Goal: Task Accomplishment & Management: Manage account settings

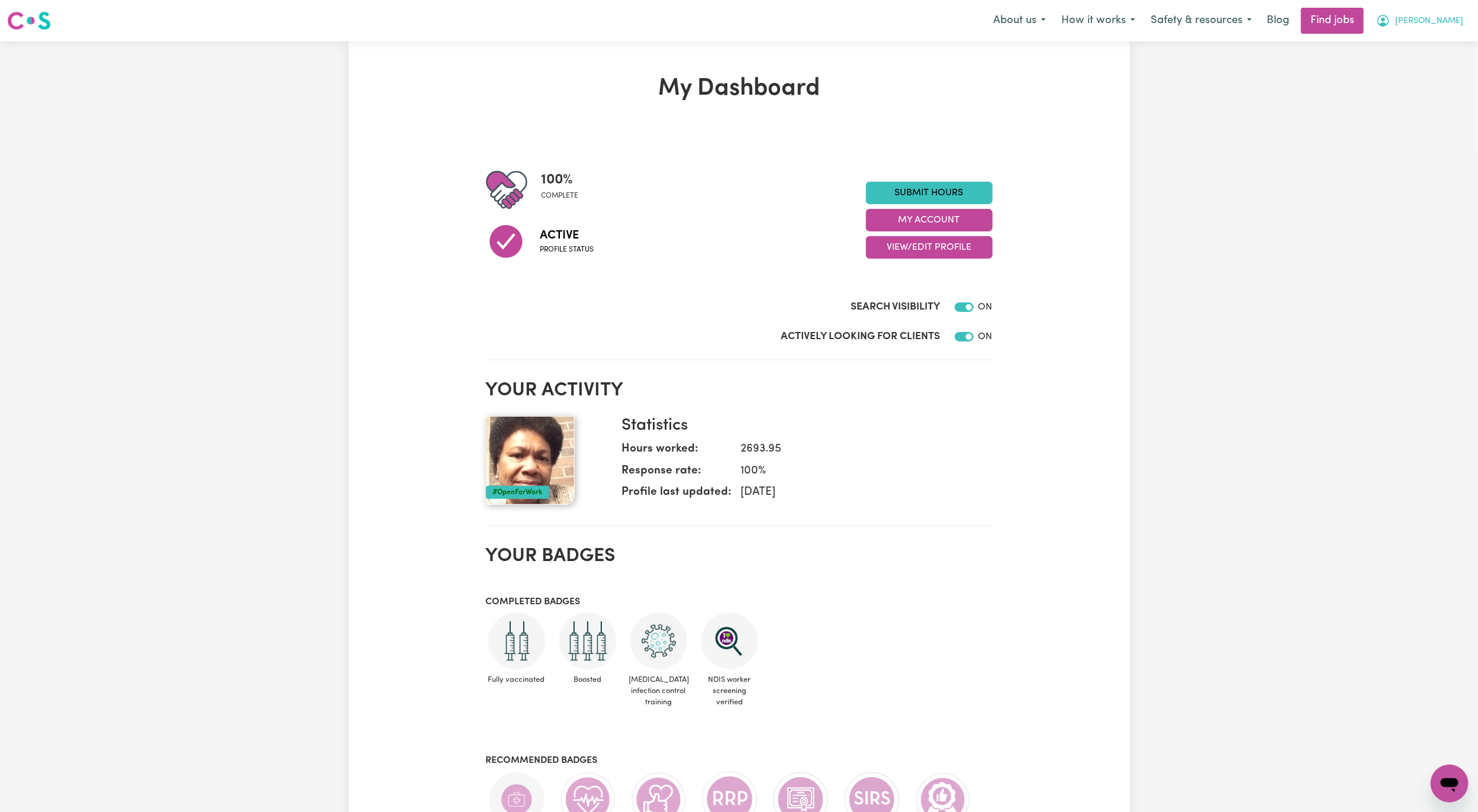
click at [1390, 22] on icon "My Account" at bounding box center [1382, 21] width 14 height 14
click at [1433, 44] on link "My Account" at bounding box center [1424, 46] width 94 height 23
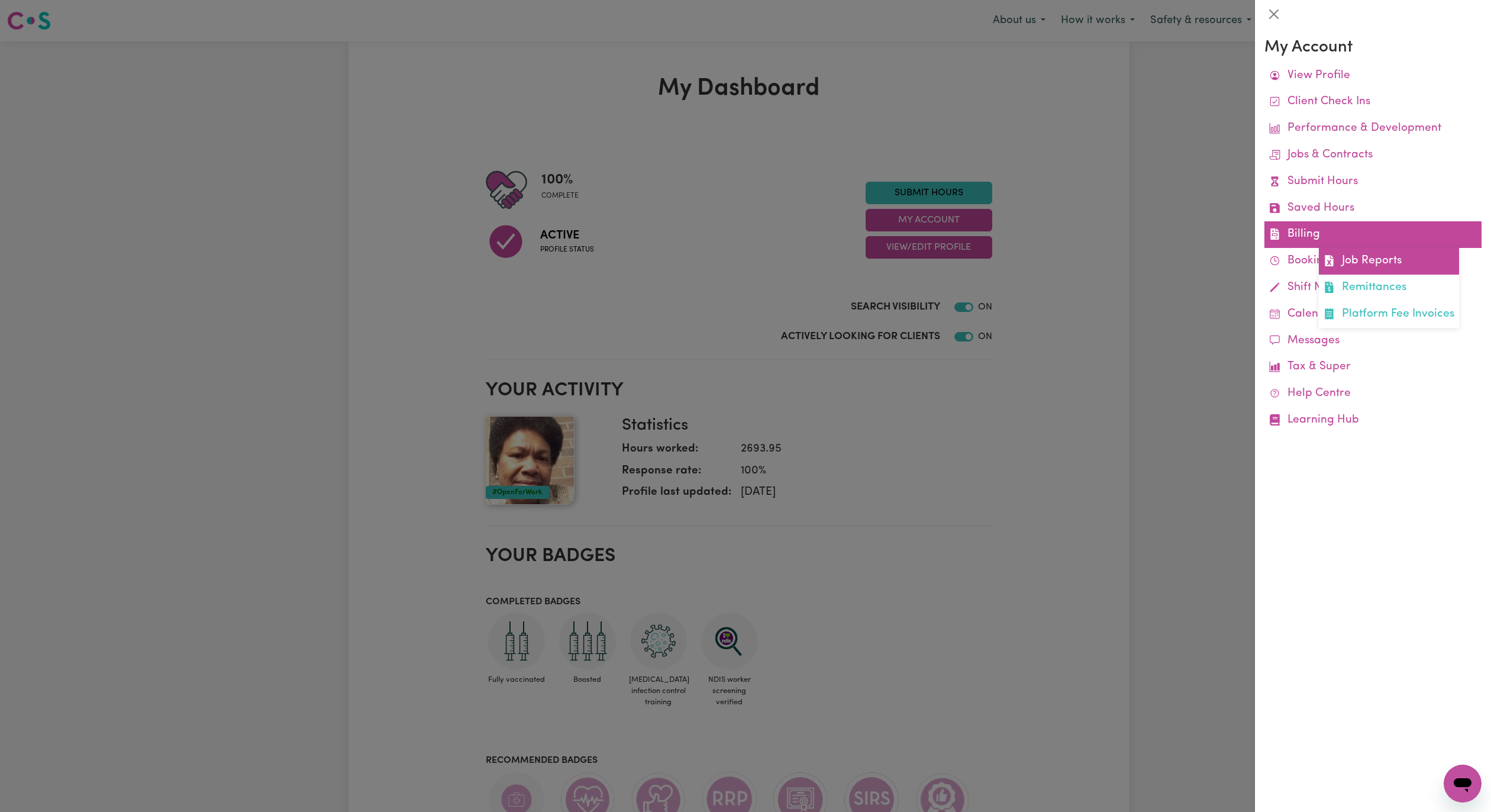
click at [1361, 256] on link "Job Reports" at bounding box center [1389, 261] width 141 height 26
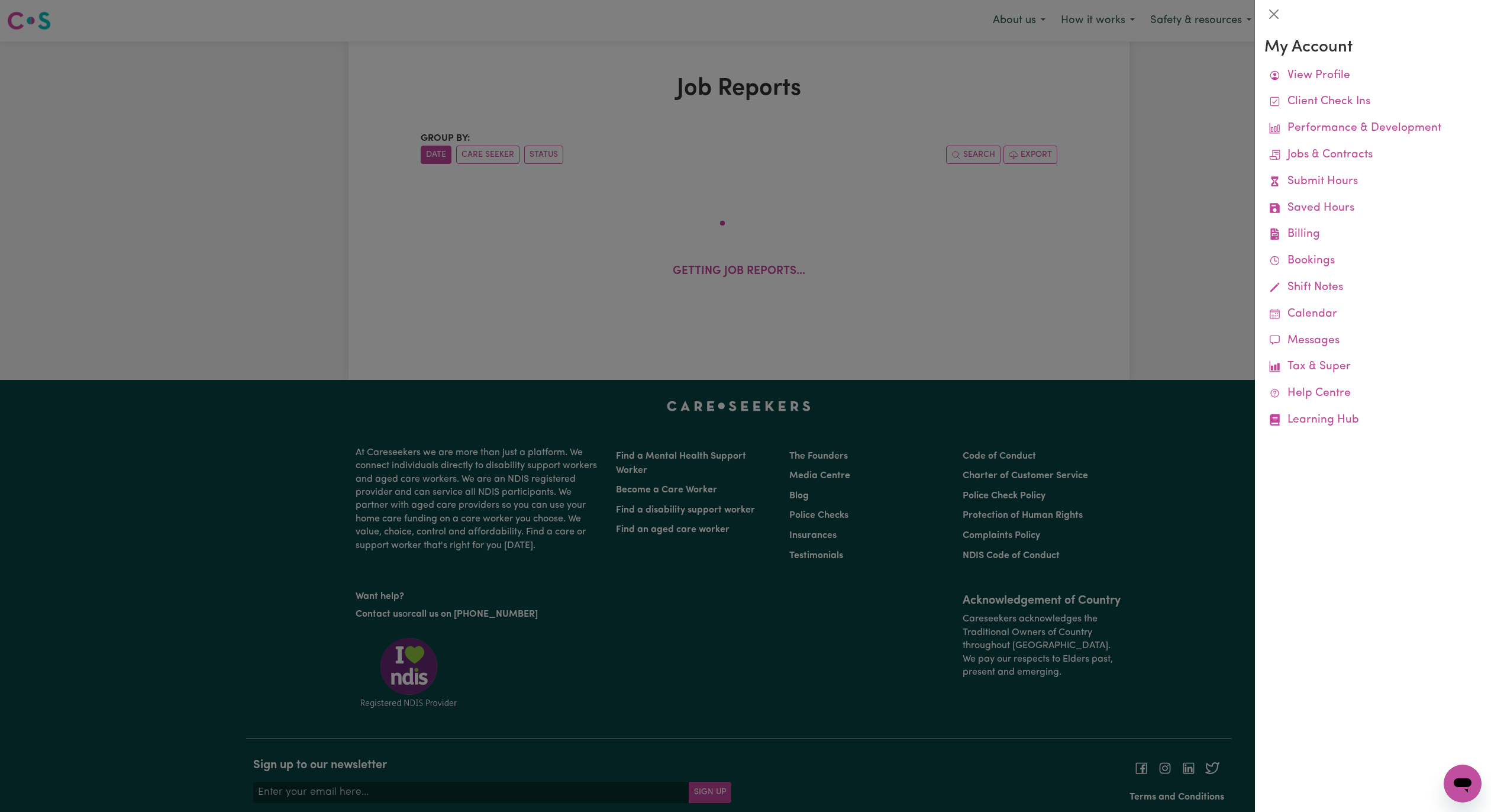
click at [791, 135] on div at bounding box center [746, 406] width 1491 height 812
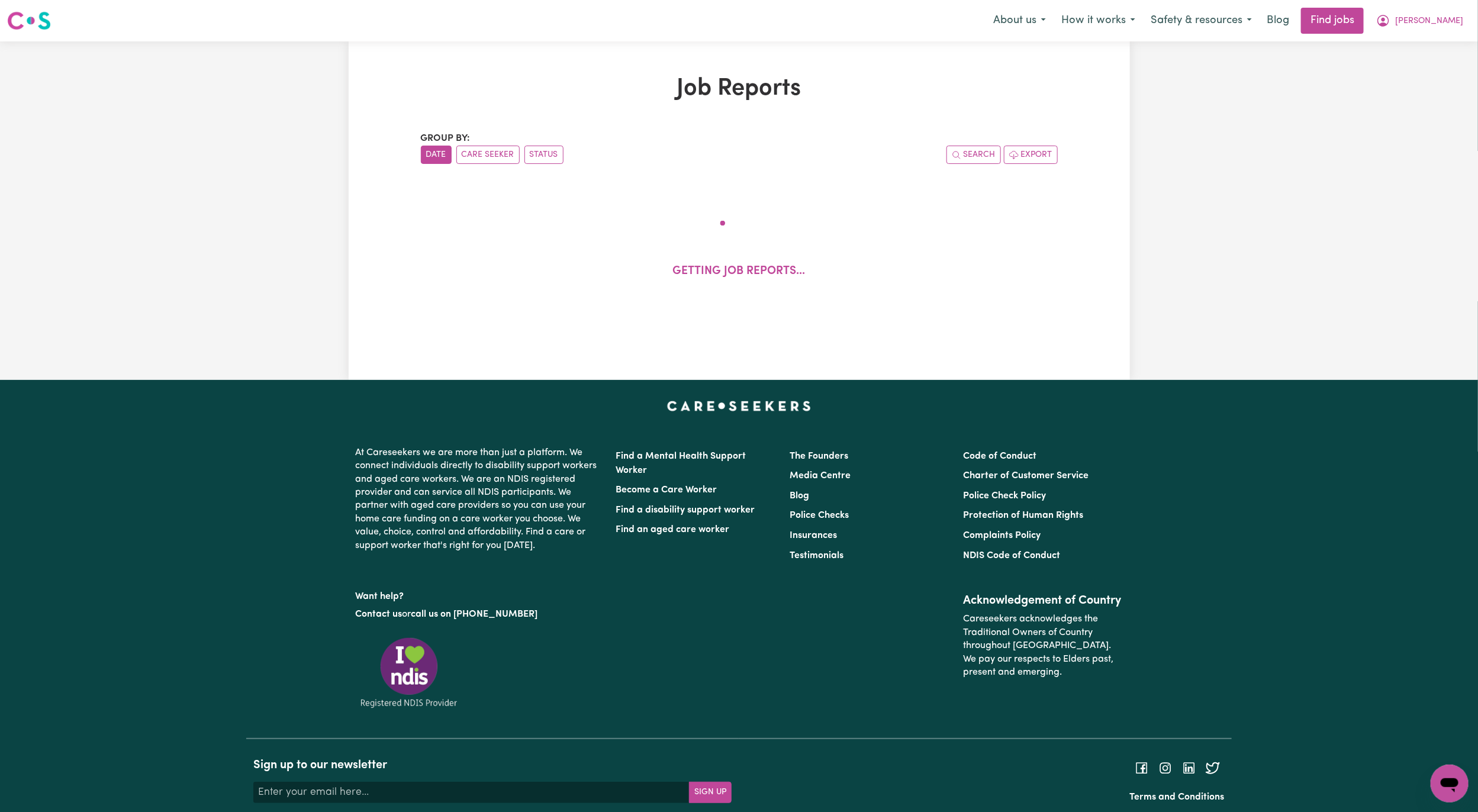
click at [960, 83] on h1 "Job Reports" at bounding box center [739, 89] width 637 height 28
click at [1465, 23] on button "[PERSON_NAME]" at bounding box center [1419, 21] width 102 height 25
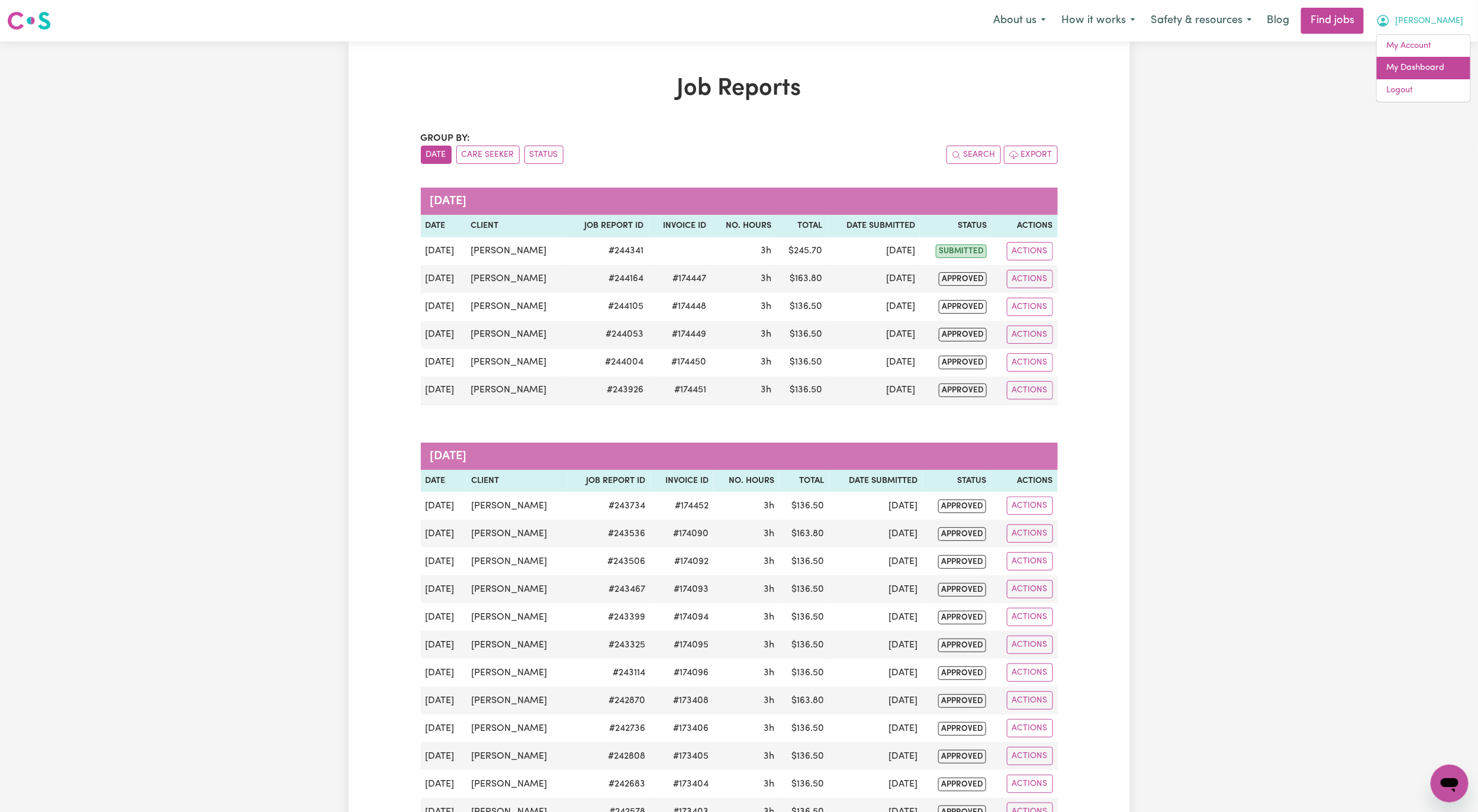
click at [1436, 65] on link "My Dashboard" at bounding box center [1424, 68] width 94 height 23
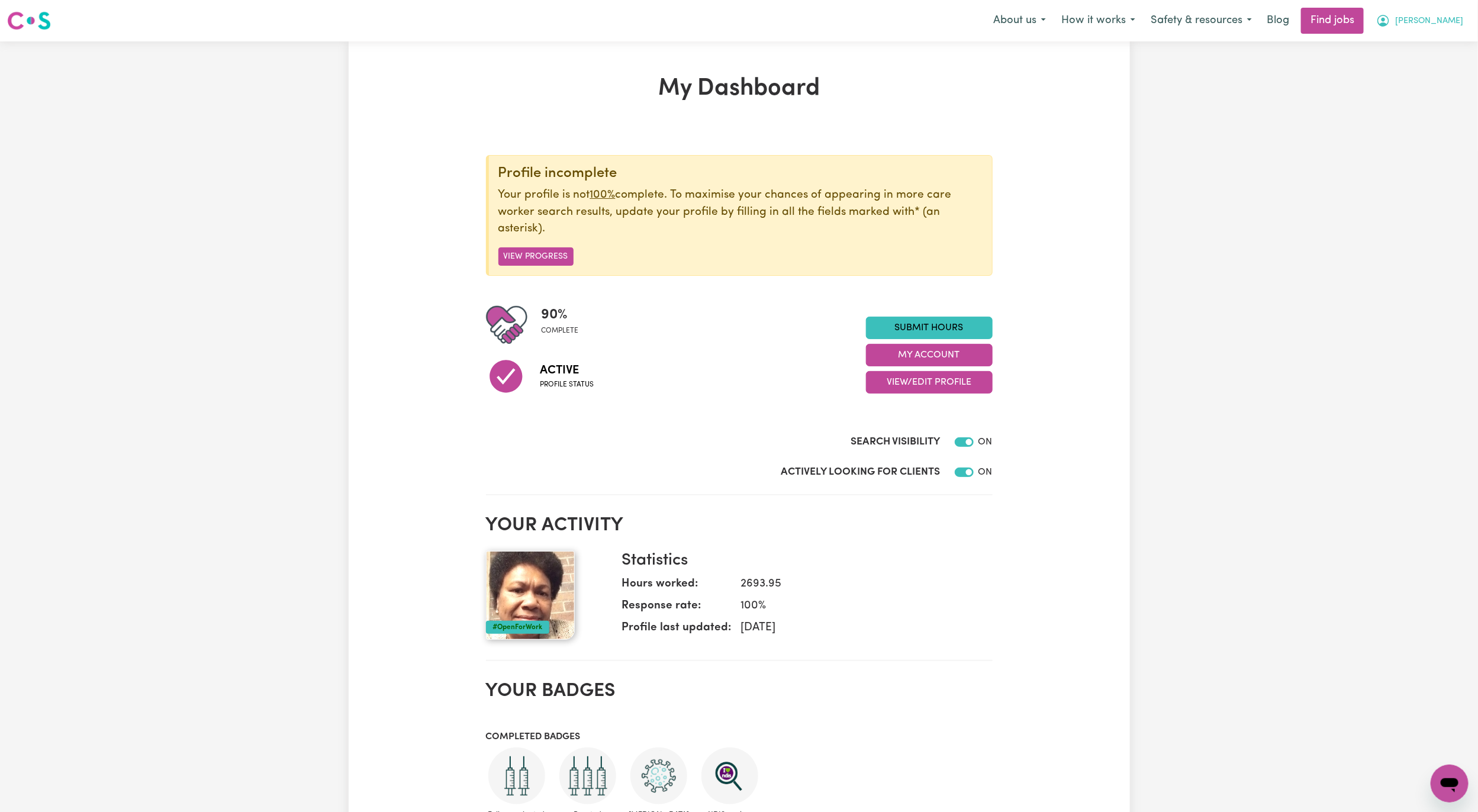
click at [1453, 26] on span "[PERSON_NAME]" at bounding box center [1428, 22] width 68 height 13
click at [1436, 44] on link "My Account" at bounding box center [1424, 46] width 94 height 23
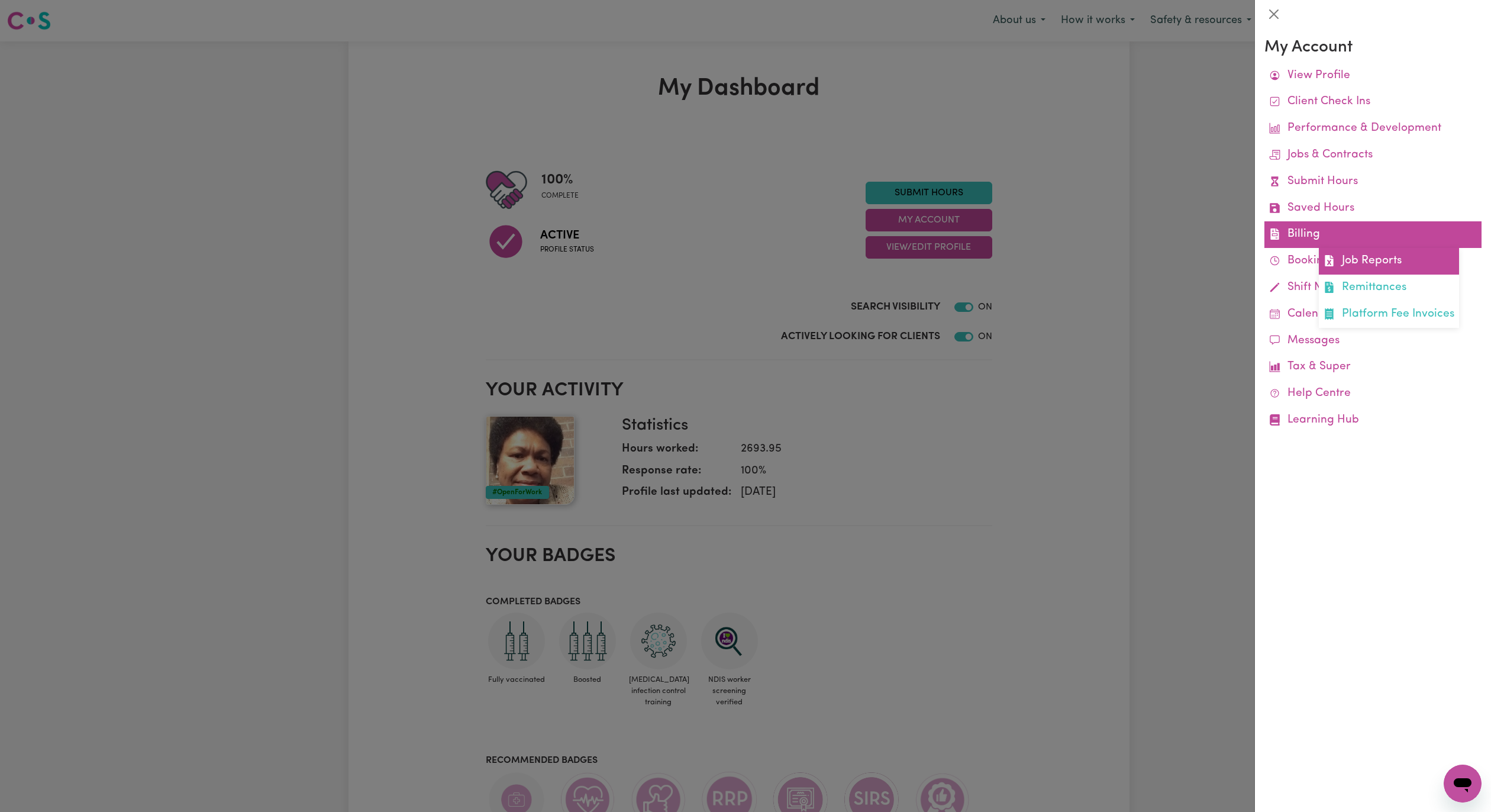
click at [1363, 266] on link "Job Reports" at bounding box center [1389, 261] width 141 height 26
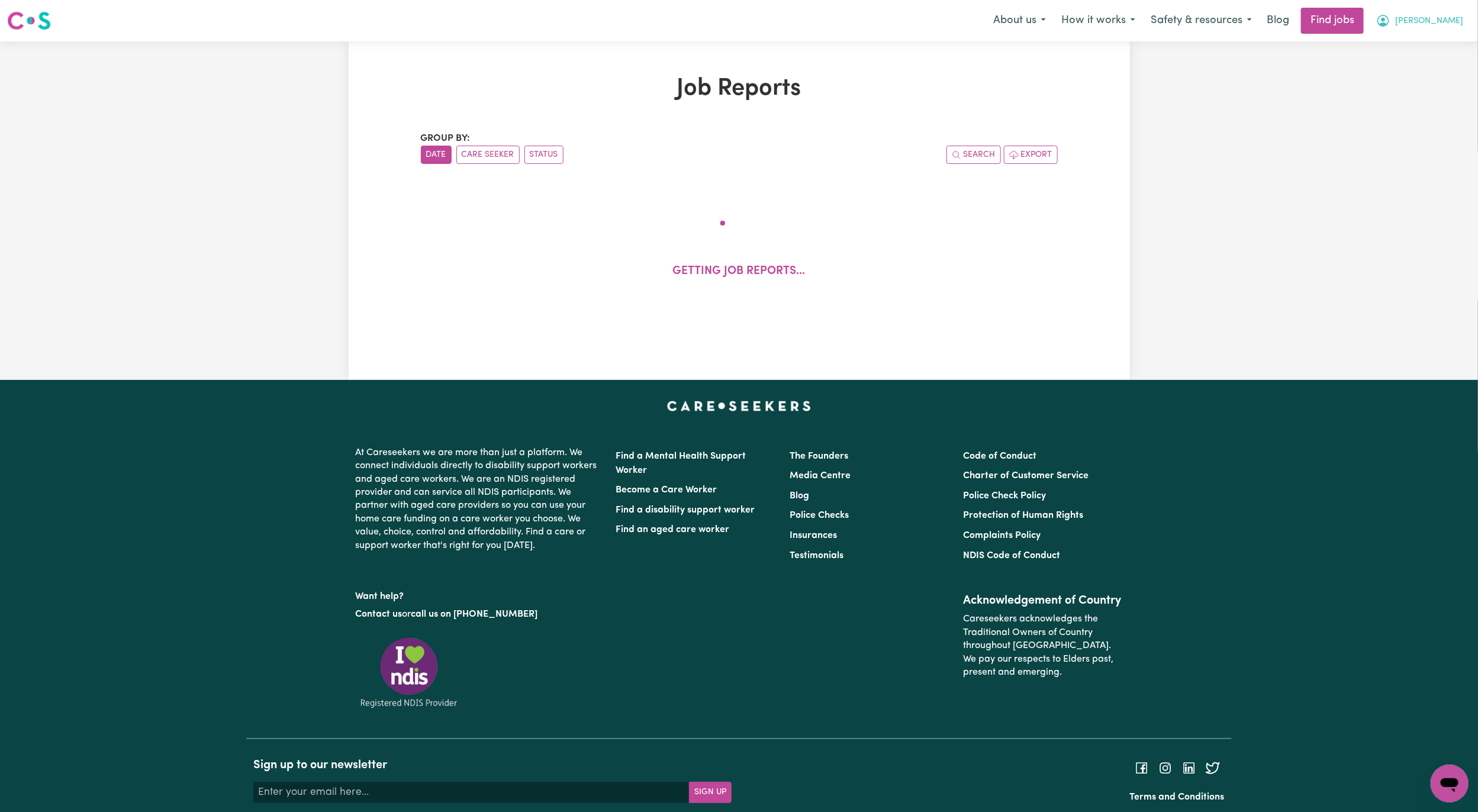
click at [1450, 22] on span "[PERSON_NAME]" at bounding box center [1428, 22] width 68 height 13
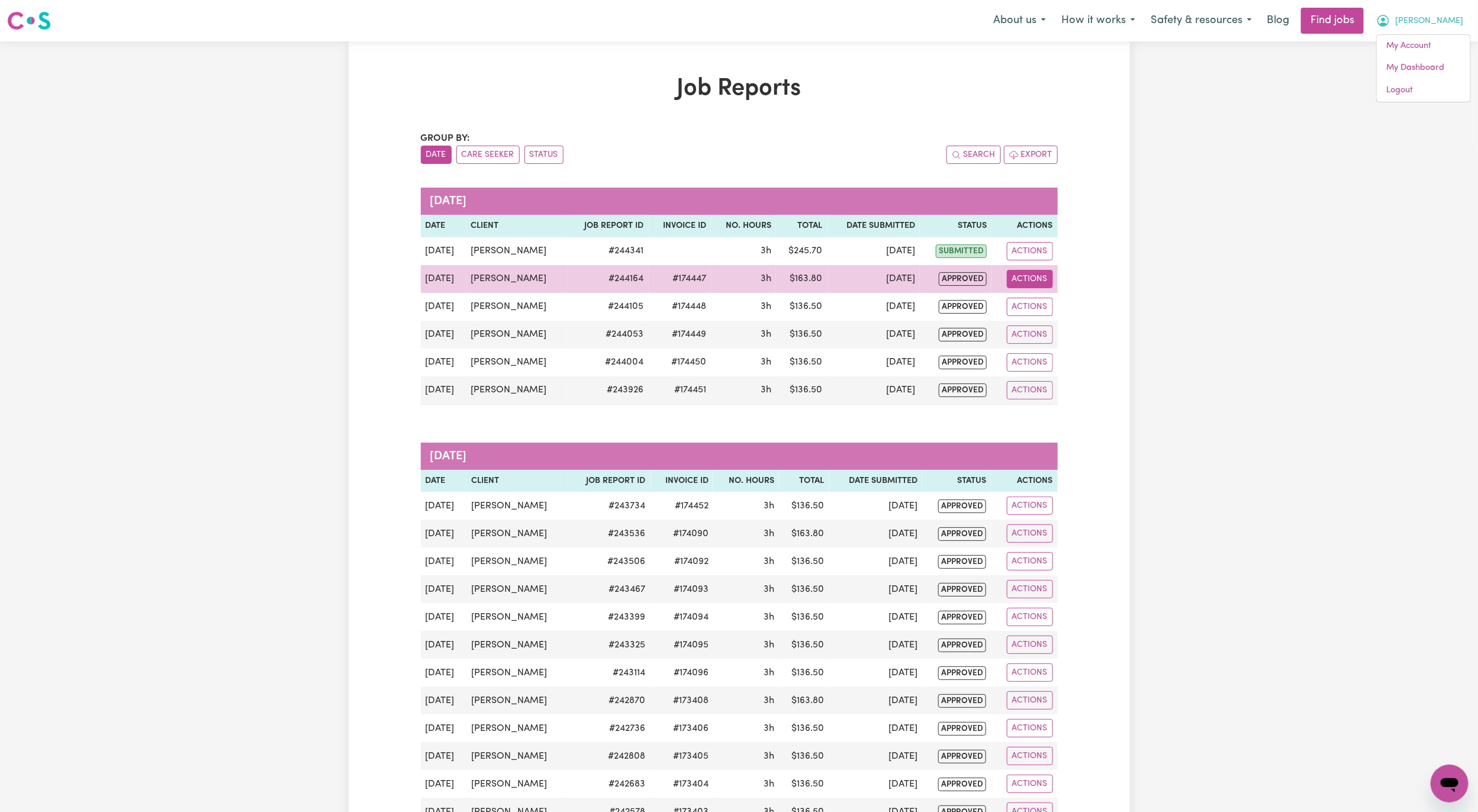
click at [1019, 284] on button "Actions" at bounding box center [1029, 279] width 46 height 19
click at [1029, 310] on link "View Job Report" at bounding box center [1058, 307] width 101 height 23
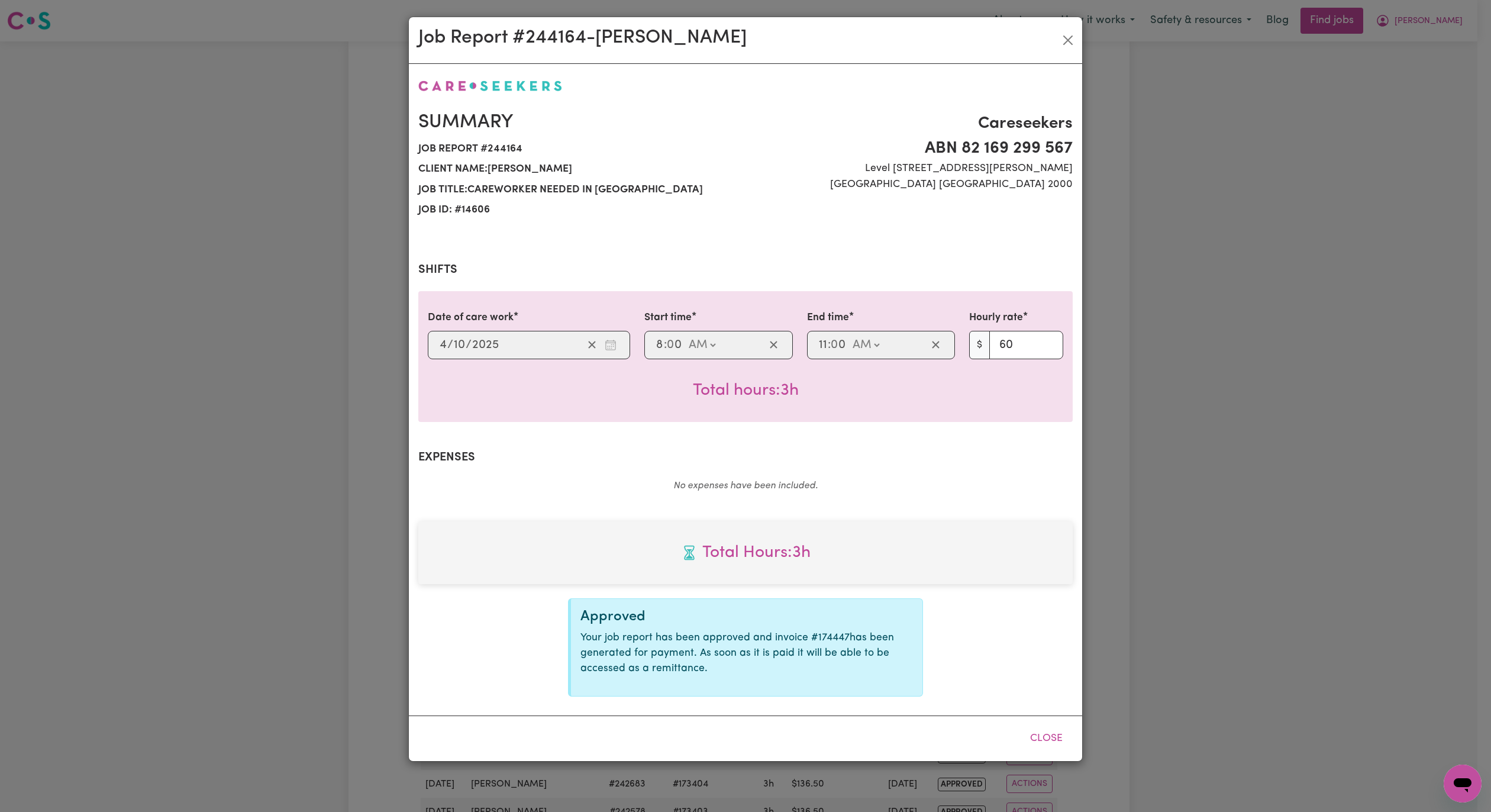
select select "60-[DATE]"
click at [1067, 32] on button "Close" at bounding box center [1068, 40] width 19 height 19
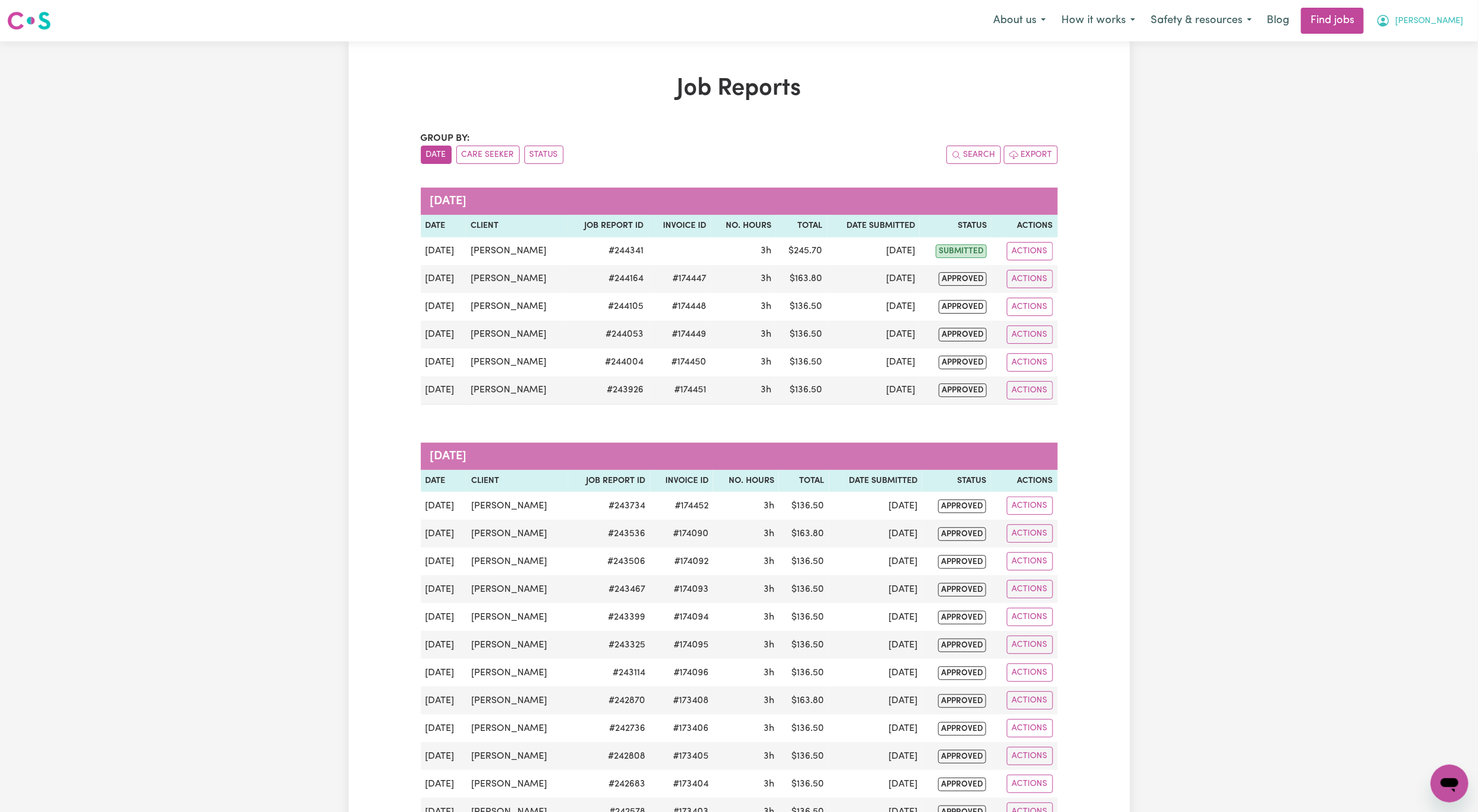
click at [1433, 23] on button "[PERSON_NAME]" at bounding box center [1419, 21] width 102 height 25
click at [1427, 45] on link "My Account" at bounding box center [1424, 46] width 94 height 23
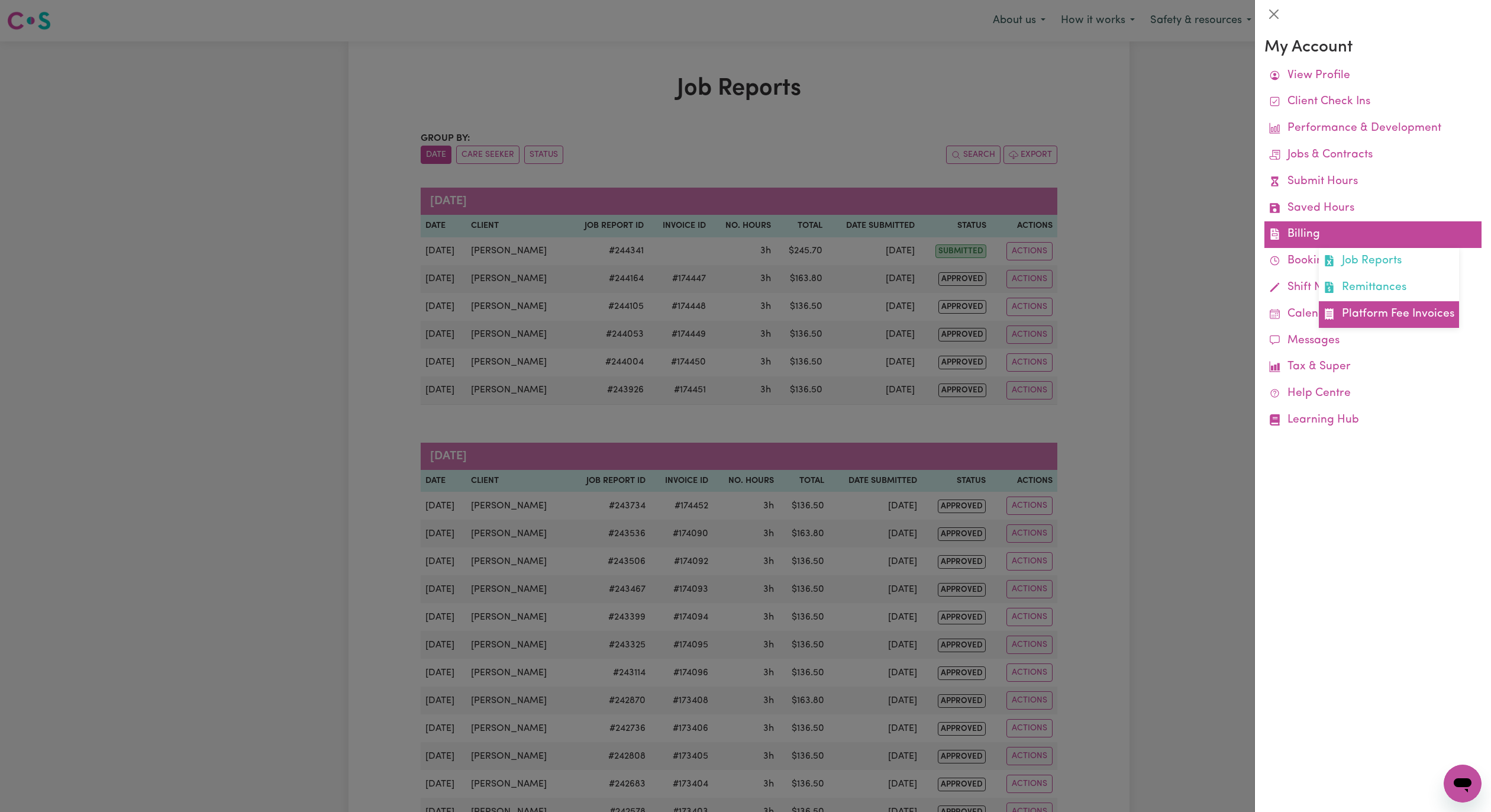
click at [1378, 306] on link "Platform Fee Invoices" at bounding box center [1389, 314] width 141 height 26
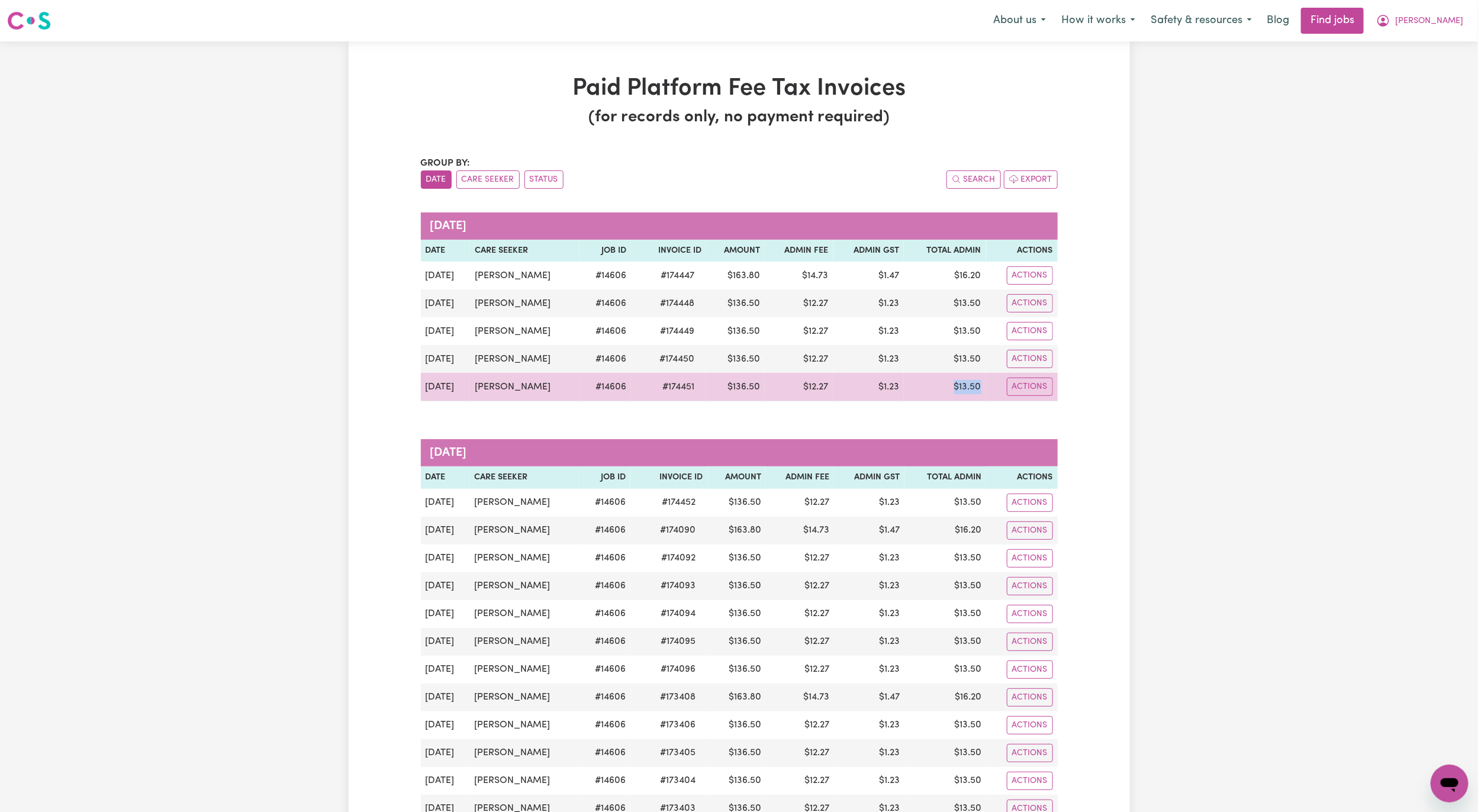
drag, startPoint x: 982, startPoint y: 391, endPoint x: 946, endPoint y: 393, distance: 36.1
click at [946, 393] on td "$ 13.50" at bounding box center [944, 387] width 83 height 28
click at [958, 393] on td "$ 13.50" at bounding box center [944, 387] width 83 height 28
click at [738, 391] on td "$ 136.50" at bounding box center [735, 387] width 58 height 28
drag, startPoint x: 982, startPoint y: 389, endPoint x: 961, endPoint y: 392, distance: 21.2
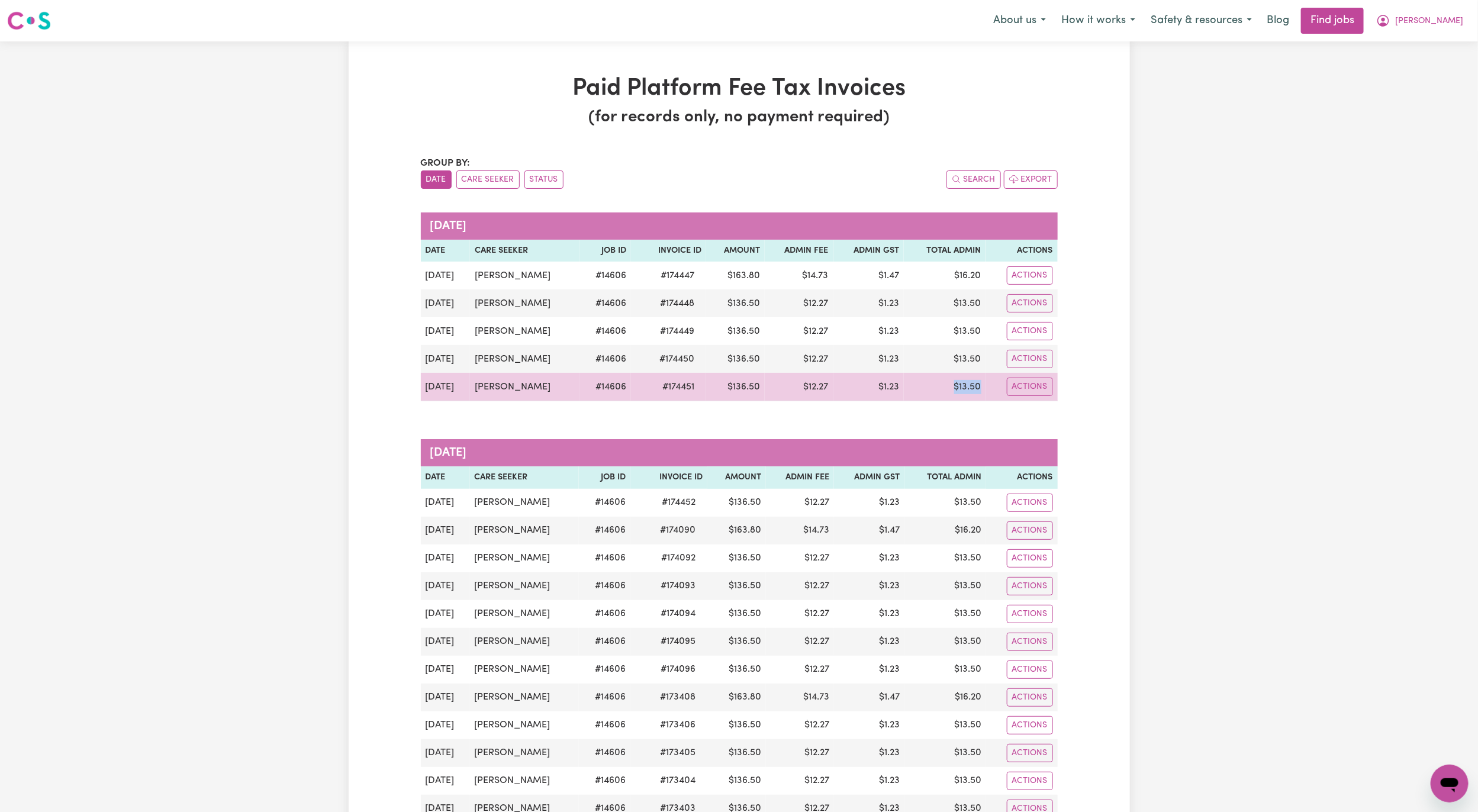
click at [934, 390] on td "$ 13.50" at bounding box center [944, 387] width 83 height 28
click at [968, 392] on td "$ 13.50" at bounding box center [944, 387] width 83 height 28
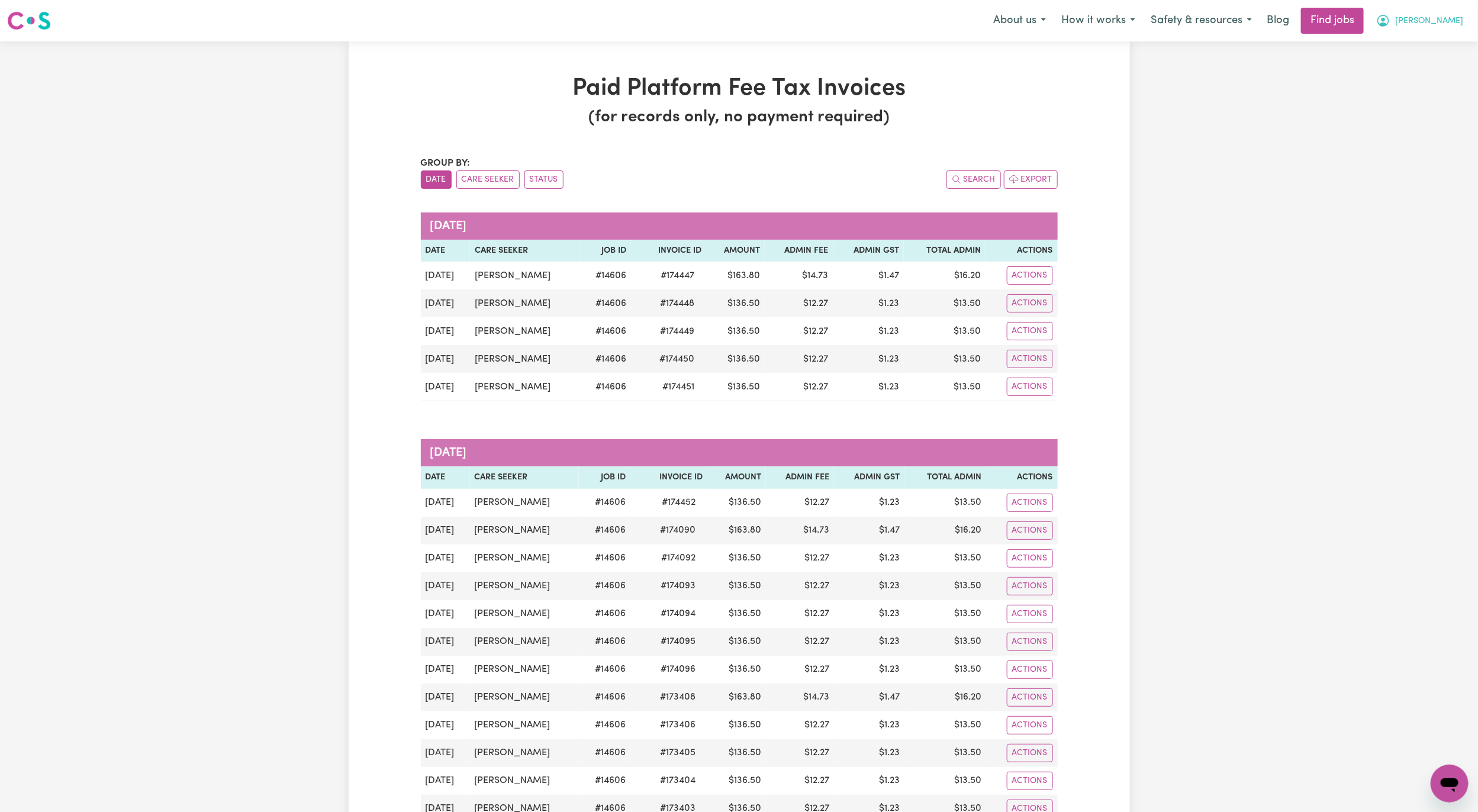
click at [1454, 23] on span "[PERSON_NAME]" at bounding box center [1428, 22] width 68 height 13
click at [1426, 59] on link "My Dashboard" at bounding box center [1424, 68] width 94 height 23
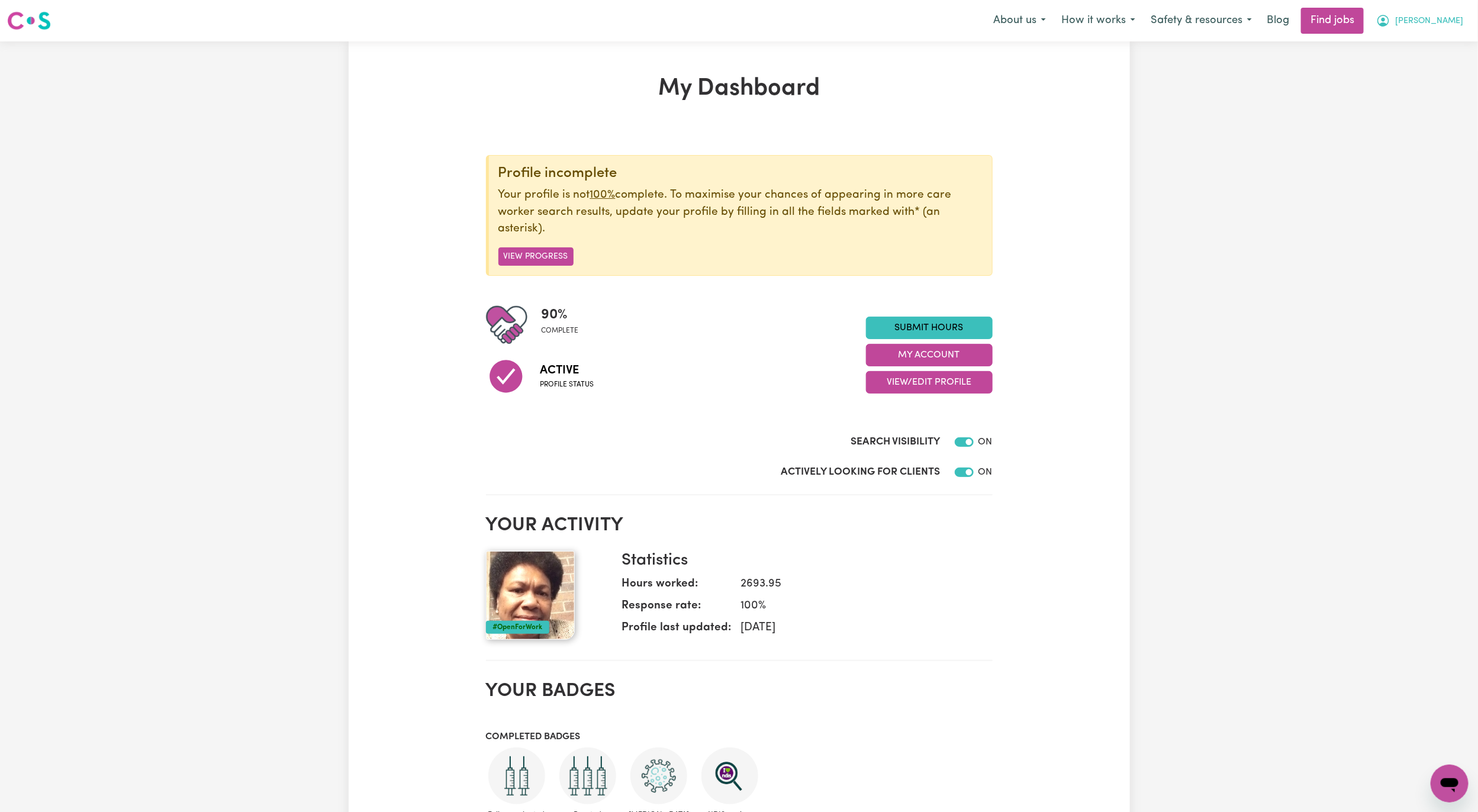
click at [1456, 17] on span "[PERSON_NAME]" at bounding box center [1428, 22] width 68 height 13
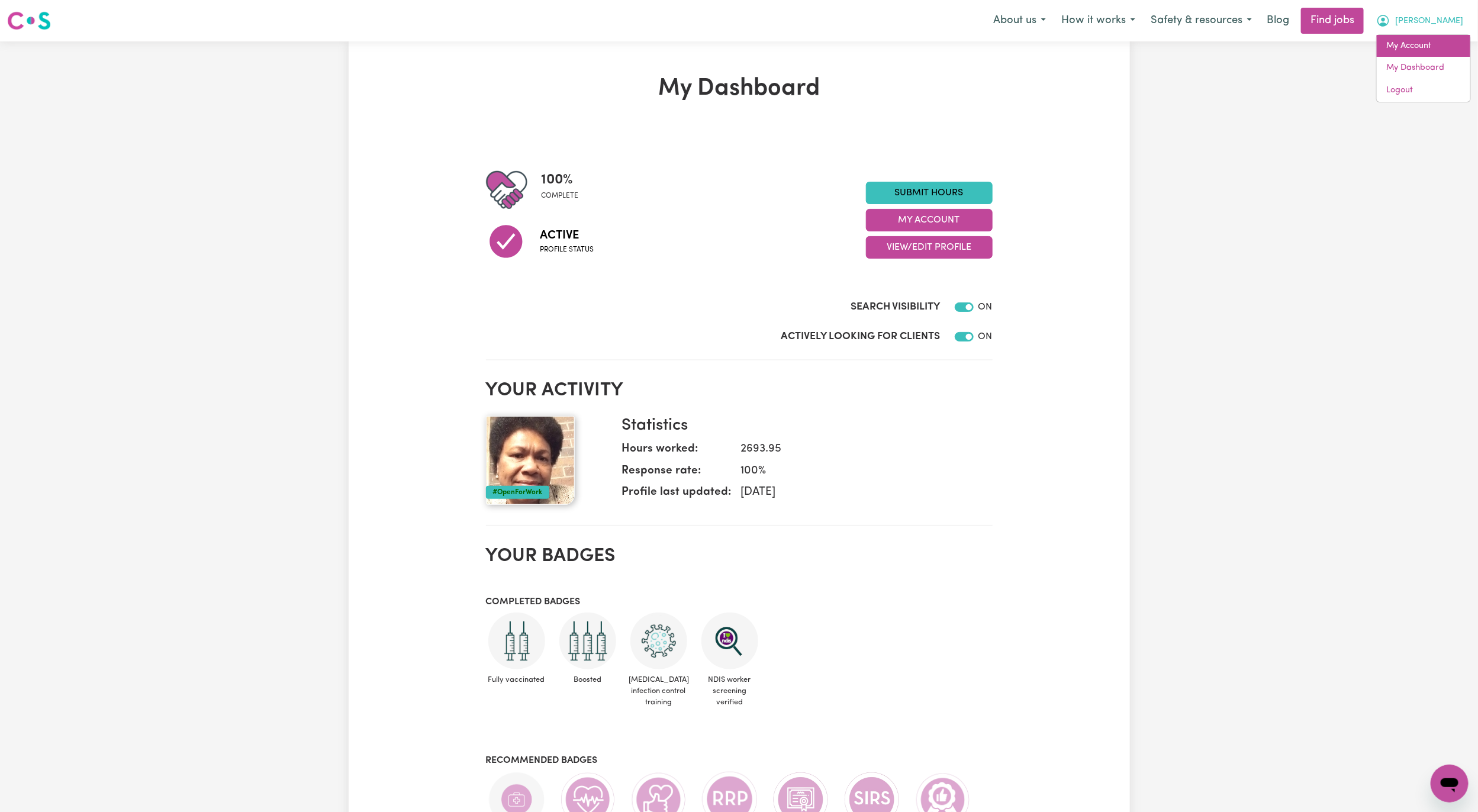
click at [1417, 49] on link "My Account" at bounding box center [1424, 46] width 94 height 23
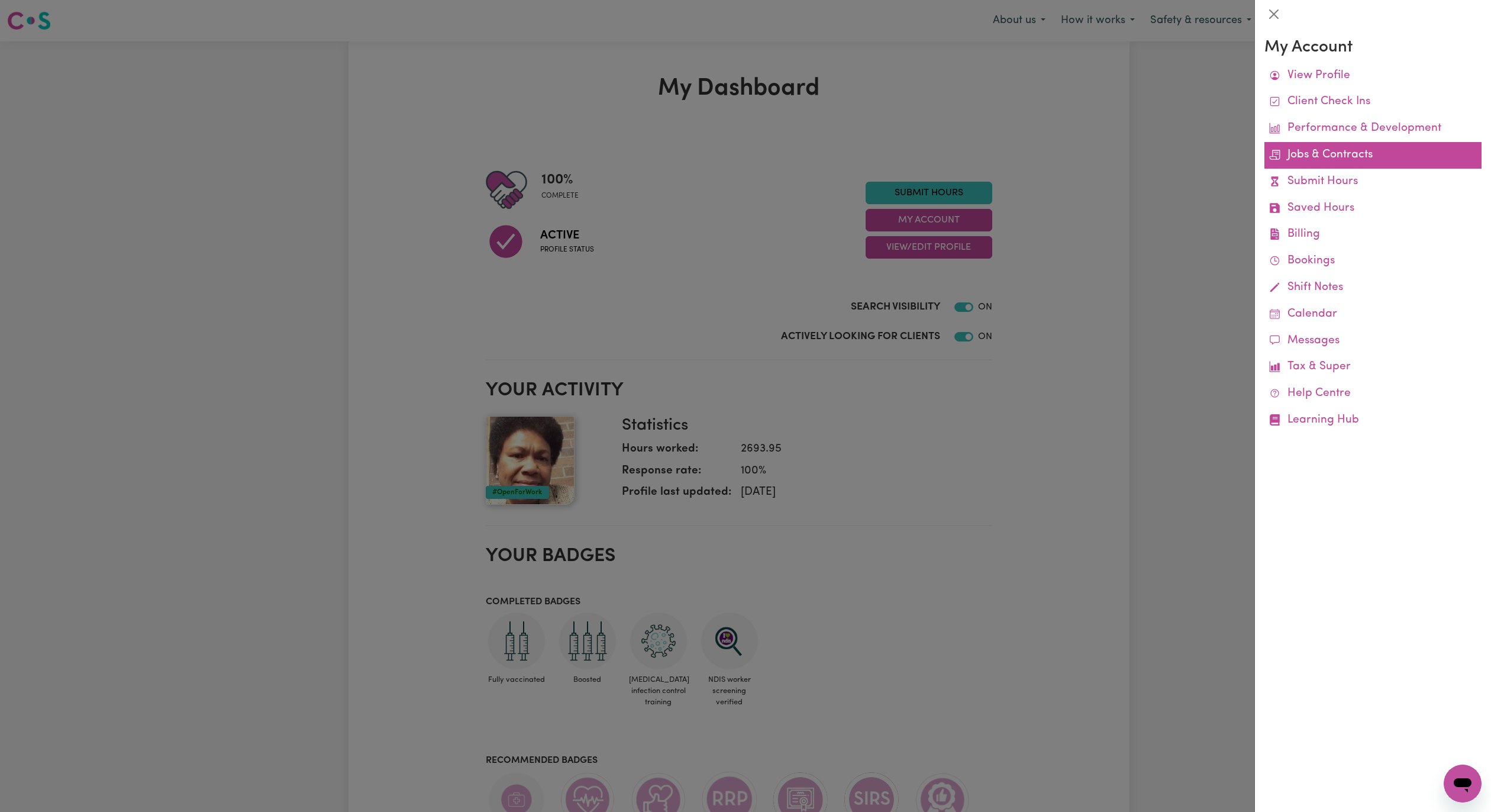
click at [1367, 145] on link "Jobs & Contracts" at bounding box center [1373, 155] width 218 height 26
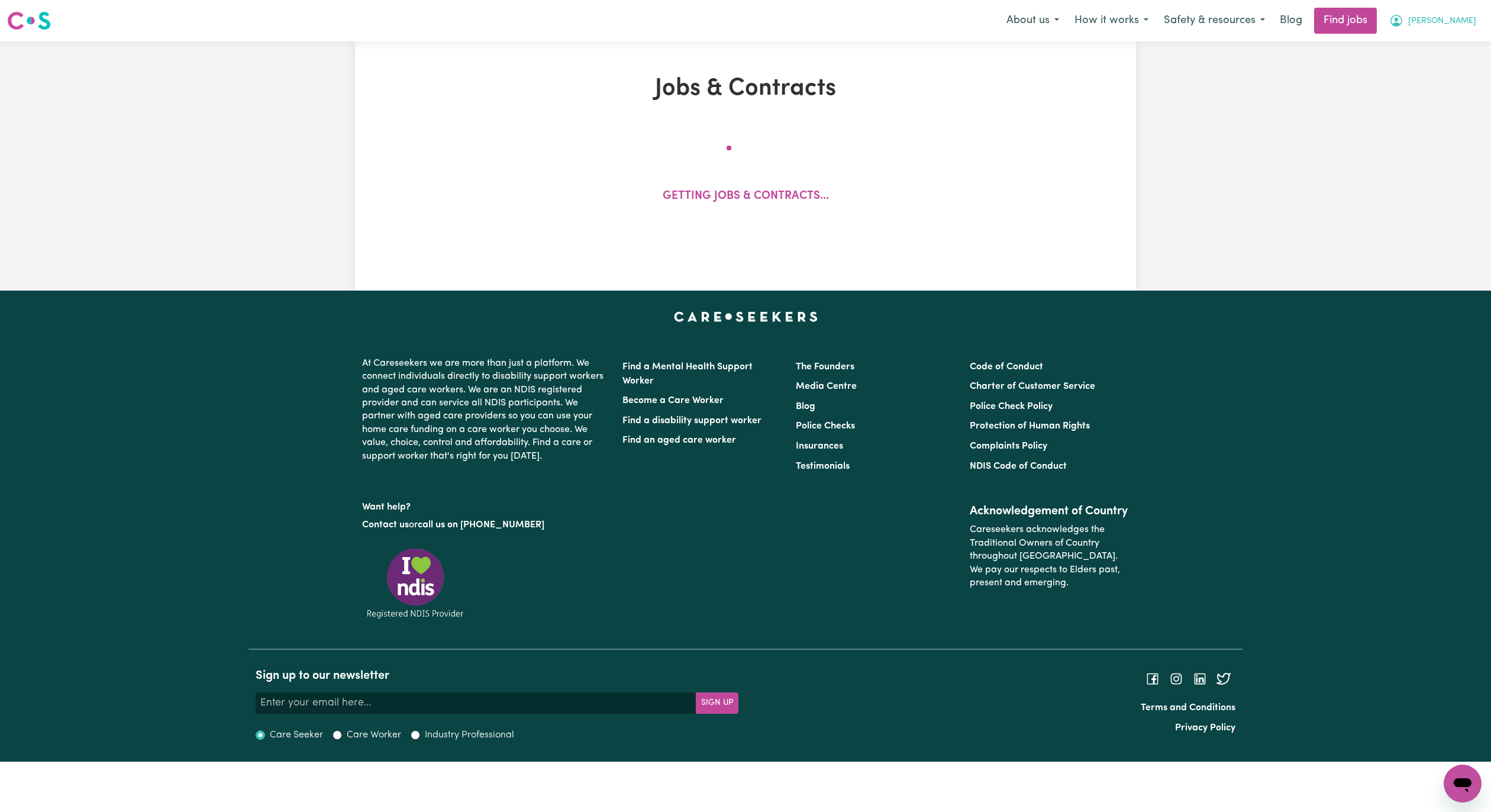
click at [1458, 23] on span "[PERSON_NAME]" at bounding box center [1442, 22] width 68 height 13
click at [1433, 84] on link "Logout" at bounding box center [1437, 91] width 94 height 23
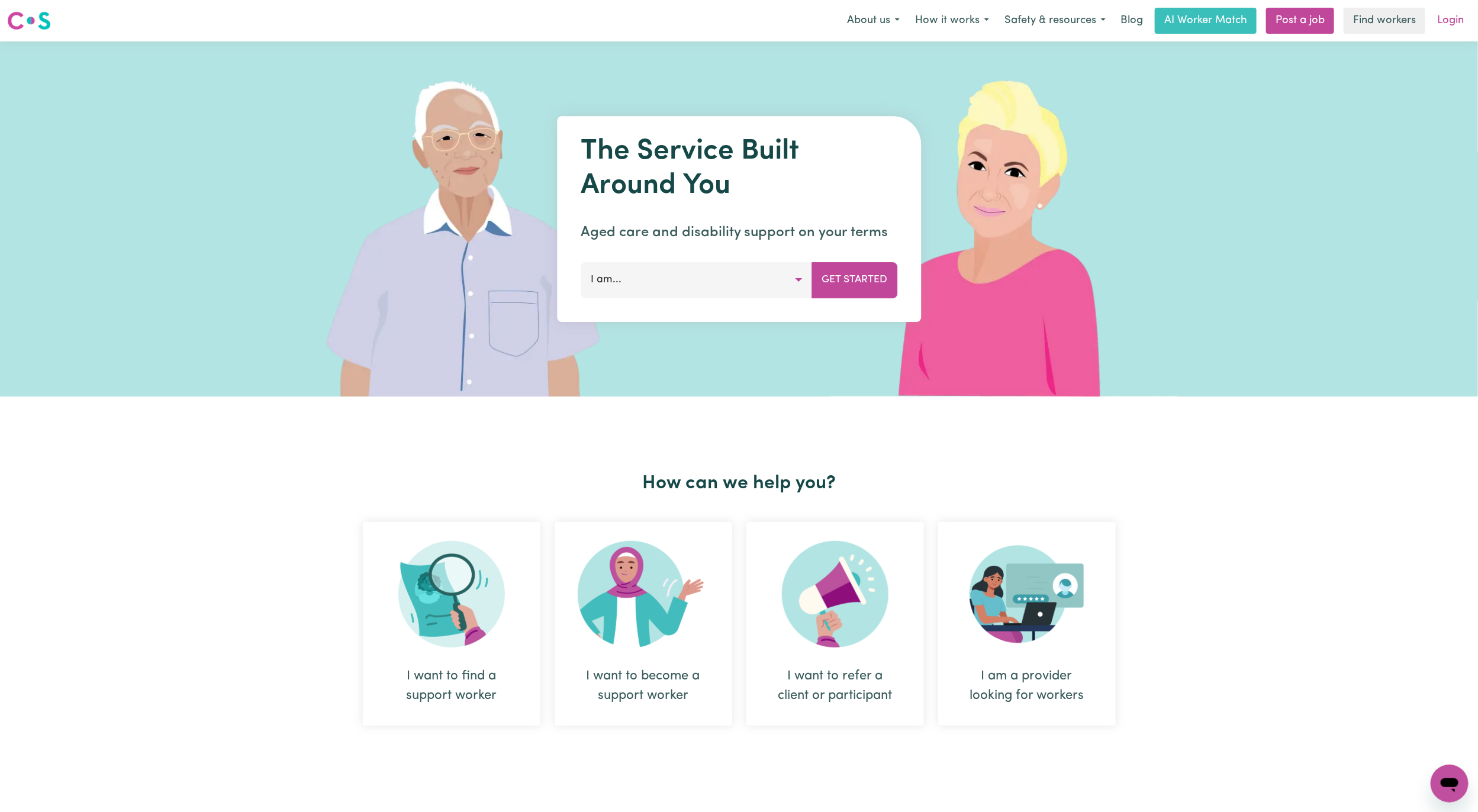
click at [1461, 23] on link "Login" at bounding box center [1450, 21] width 41 height 26
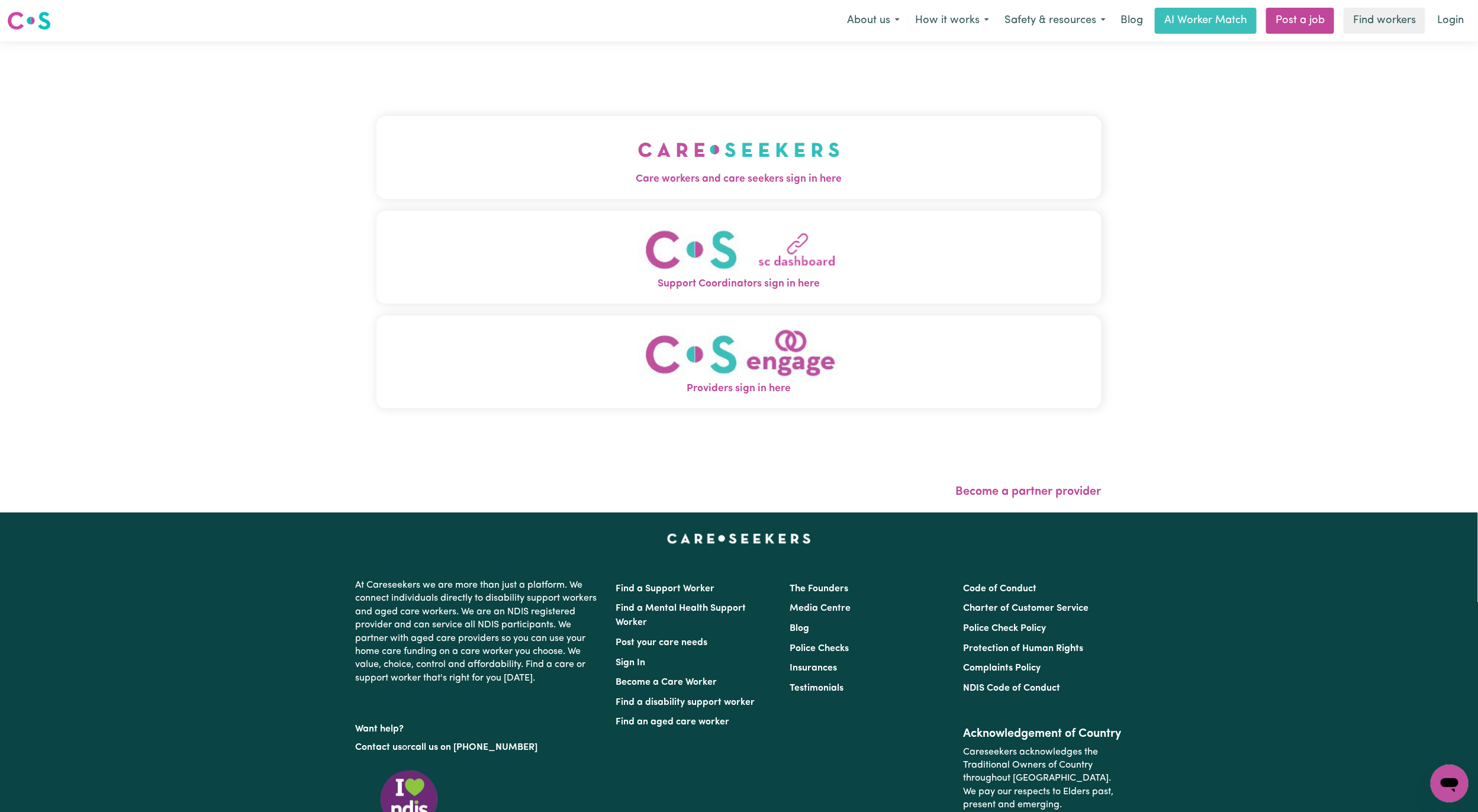
click at [466, 169] on button "Care workers and care seekers sign in here" at bounding box center [738, 158] width 725 height 83
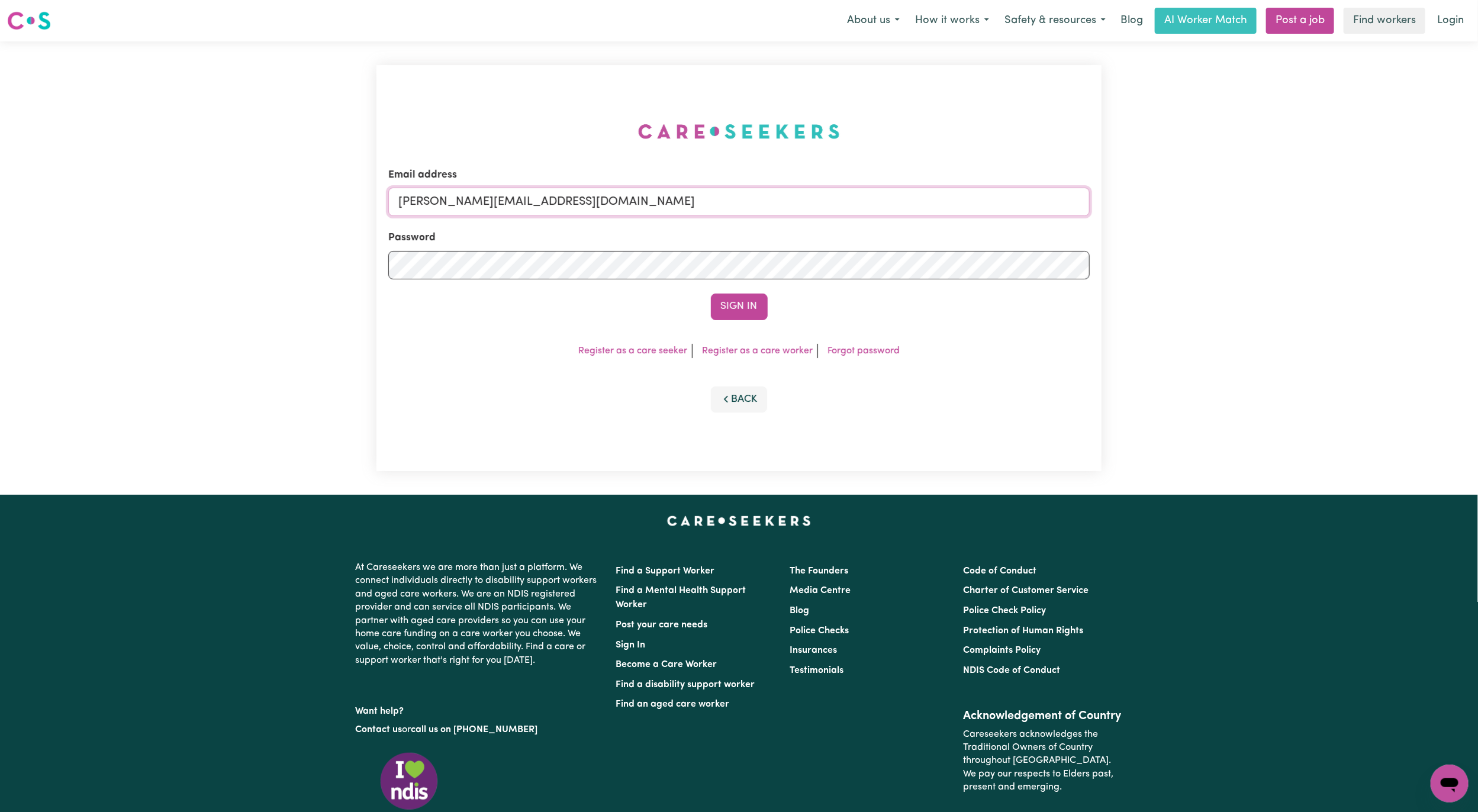
click at [513, 199] on input "[PERSON_NAME][EMAIL_ADDRESS][DOMAIN_NAME]" at bounding box center [739, 202] width 701 height 28
drag, startPoint x: 462, startPoint y: 201, endPoint x: 973, endPoint y: 209, distance: 511.1
click at [973, 209] on input "[EMAIL_ADDRESS][PERSON_NAME][DOMAIN_NAME]" at bounding box center [739, 202] width 701 height 28
click at [711, 293] on button "Sign In" at bounding box center [739, 307] width 57 height 26
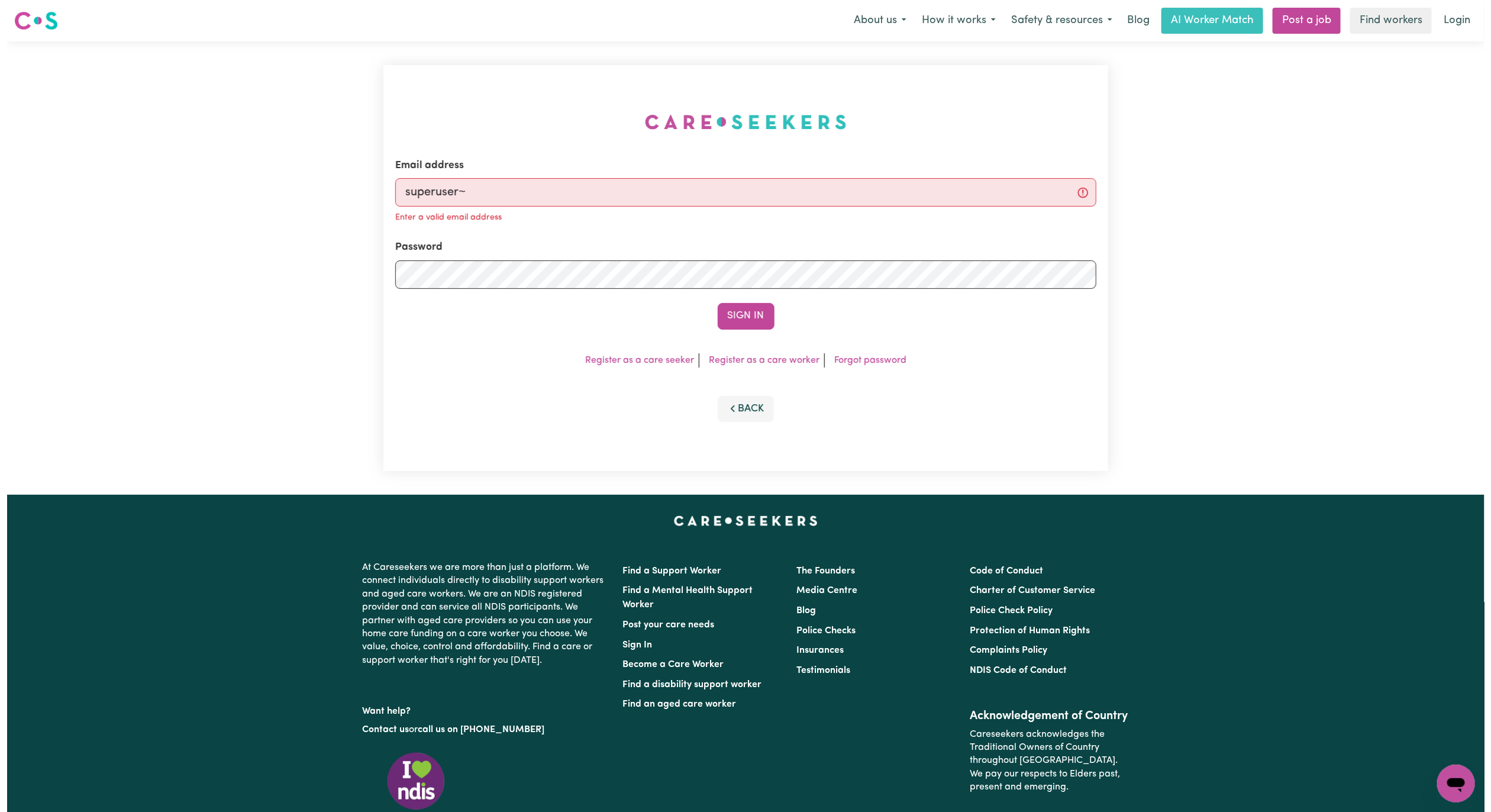
scroll to position [0, 0]
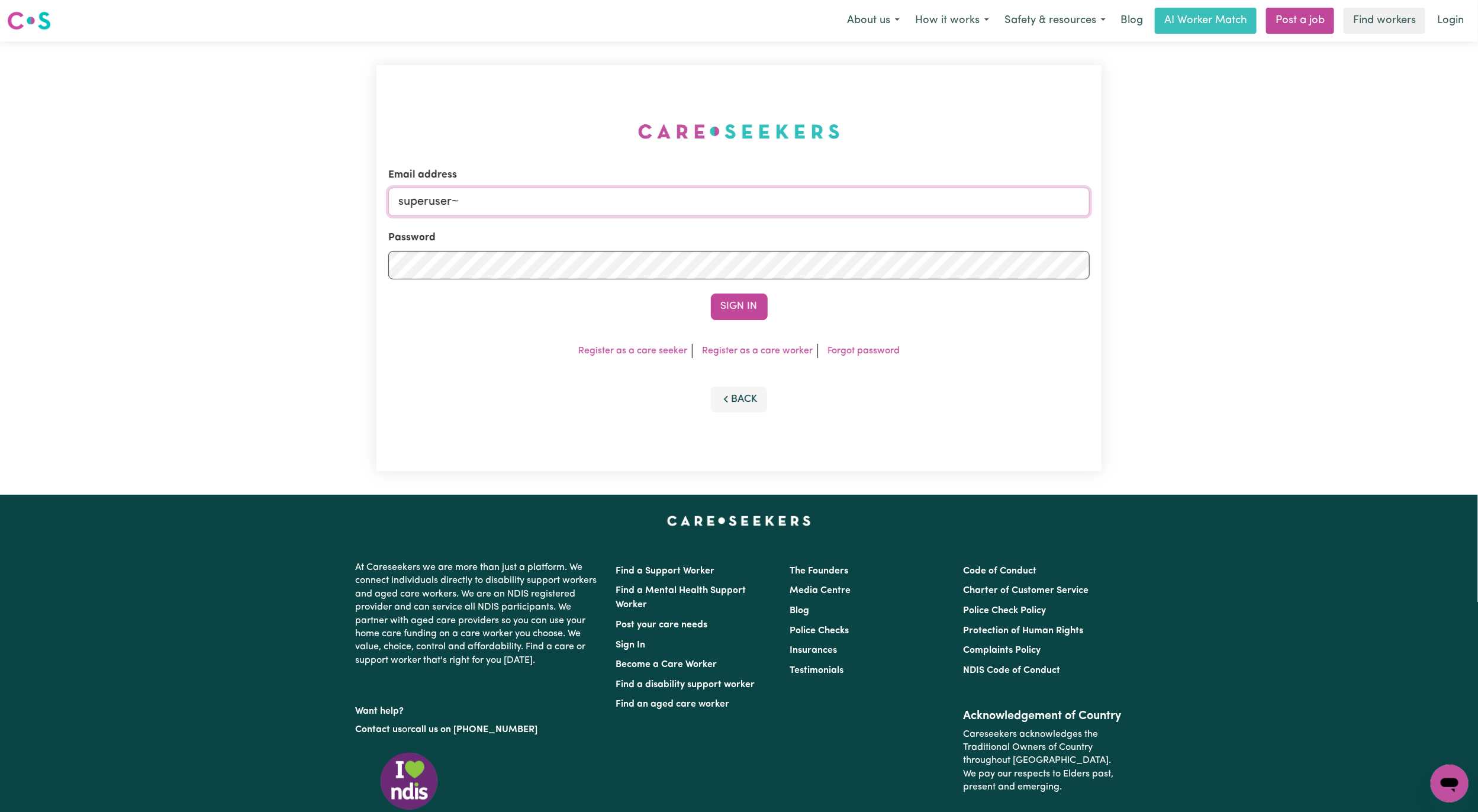
drag, startPoint x: 474, startPoint y: 188, endPoint x: 467, endPoint y: 200, distance: 13.9
paste input "[EMAIL_ADDRESS][PERSON_NAME][DOMAIN_NAME]"
type input "superuser~[EMAIL_ADDRESS][PERSON_NAME][DOMAIN_NAME]"
click at [725, 308] on button "Sign In" at bounding box center [739, 307] width 57 height 26
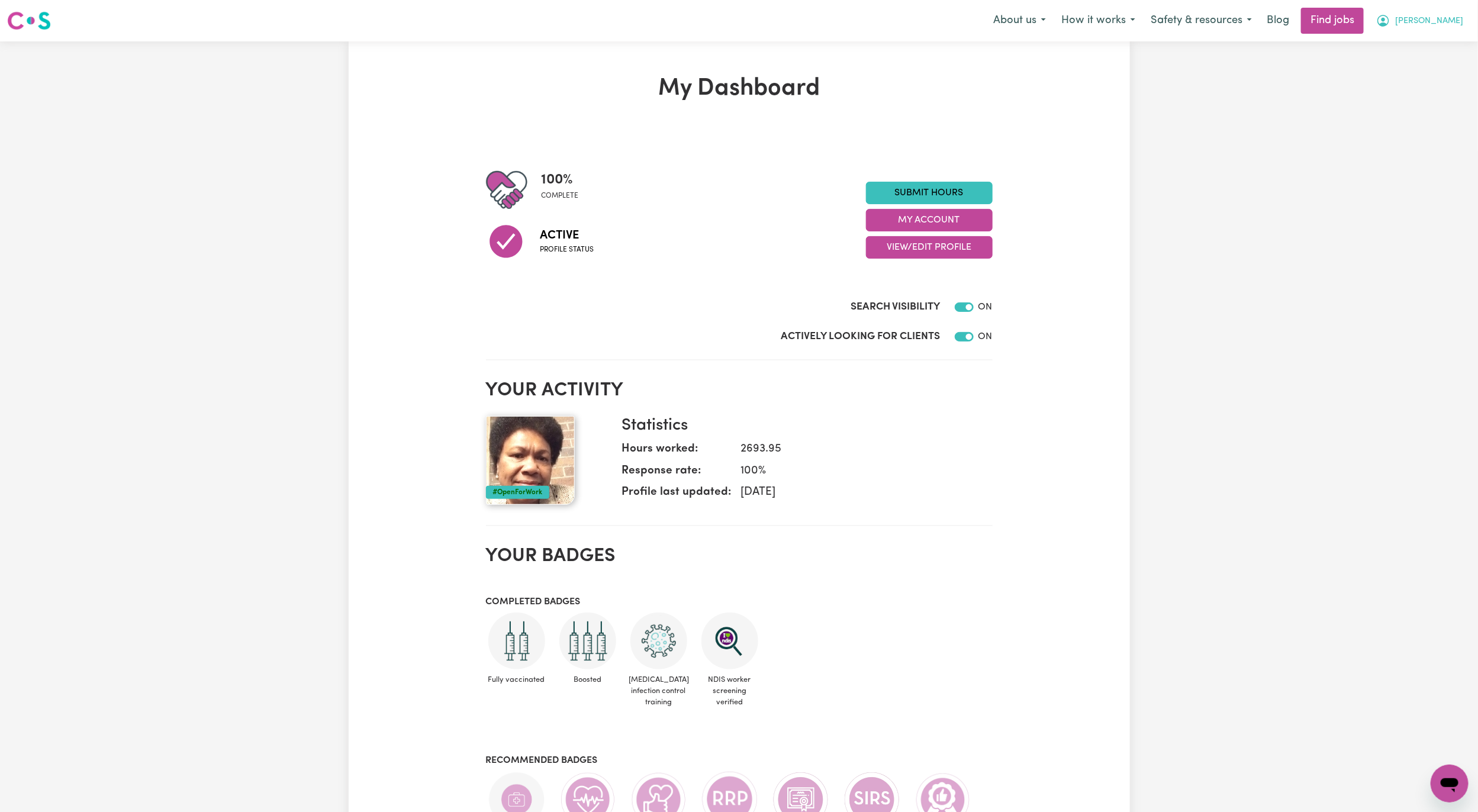
click at [1431, 12] on button "[PERSON_NAME]" at bounding box center [1419, 21] width 102 height 25
click at [1415, 53] on link "My Account" at bounding box center [1424, 46] width 94 height 23
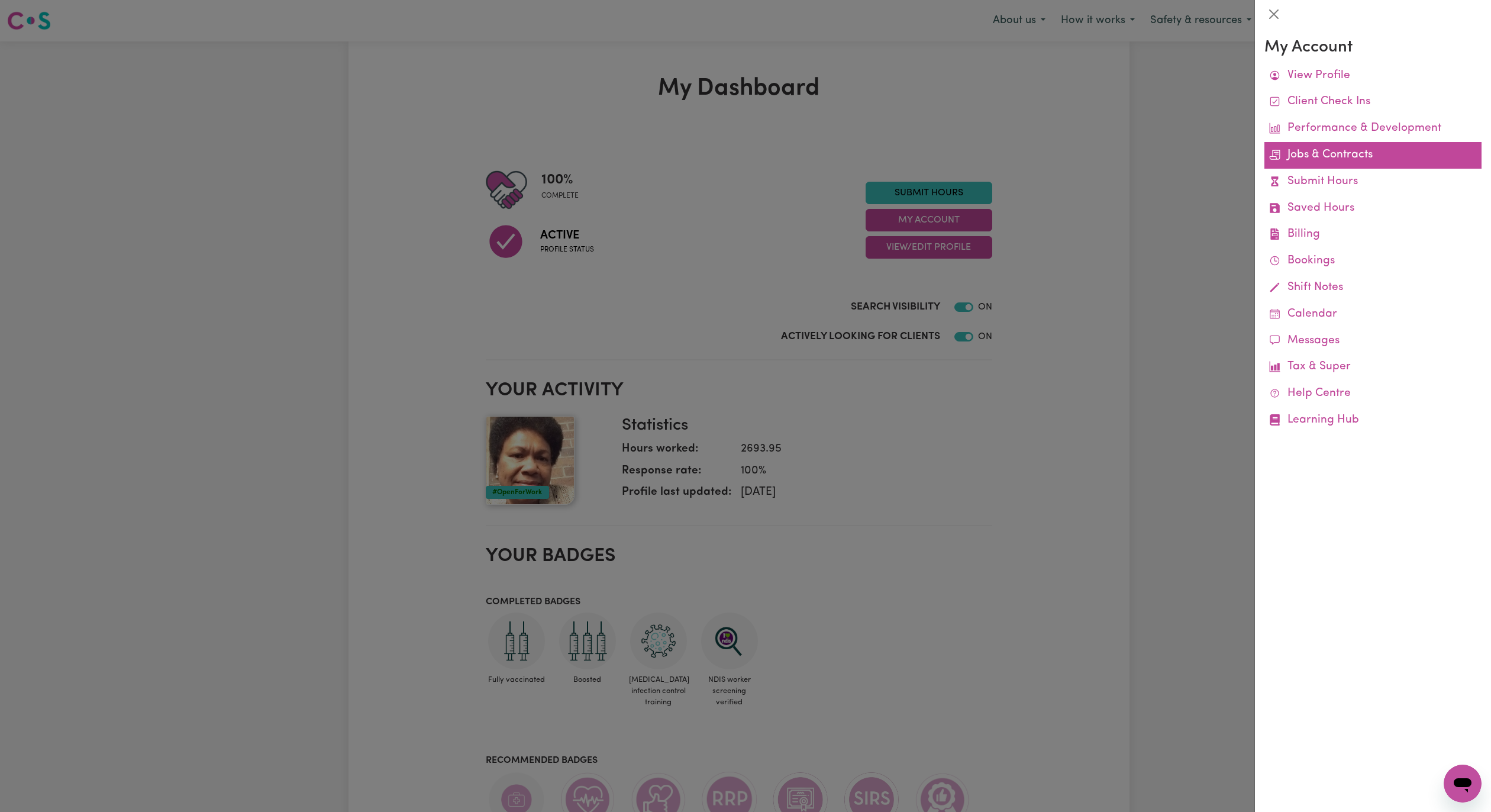
click at [1343, 153] on link "Jobs & Contracts" at bounding box center [1373, 155] width 218 height 26
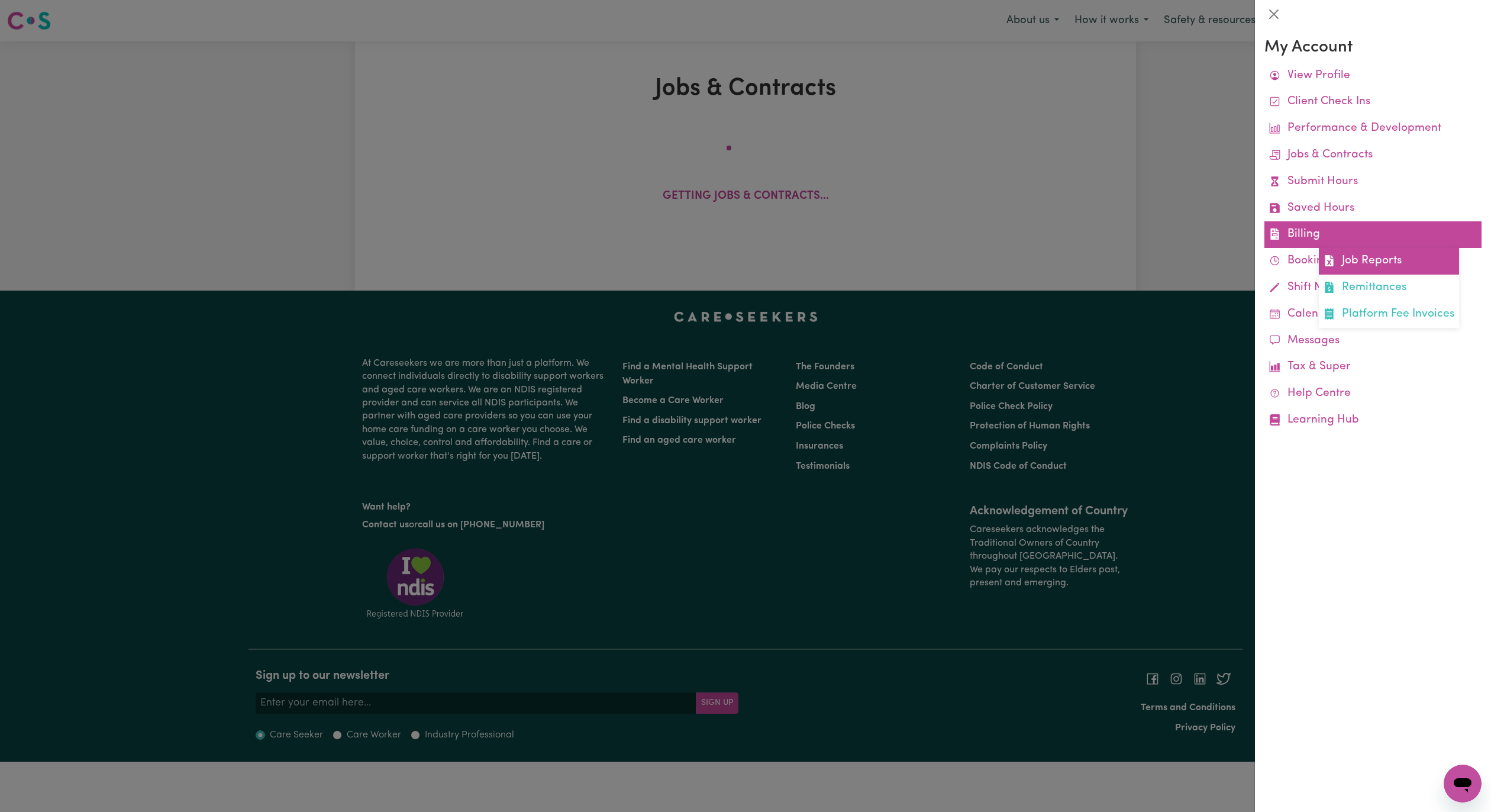
click at [1349, 257] on link "Job Reports" at bounding box center [1389, 261] width 141 height 26
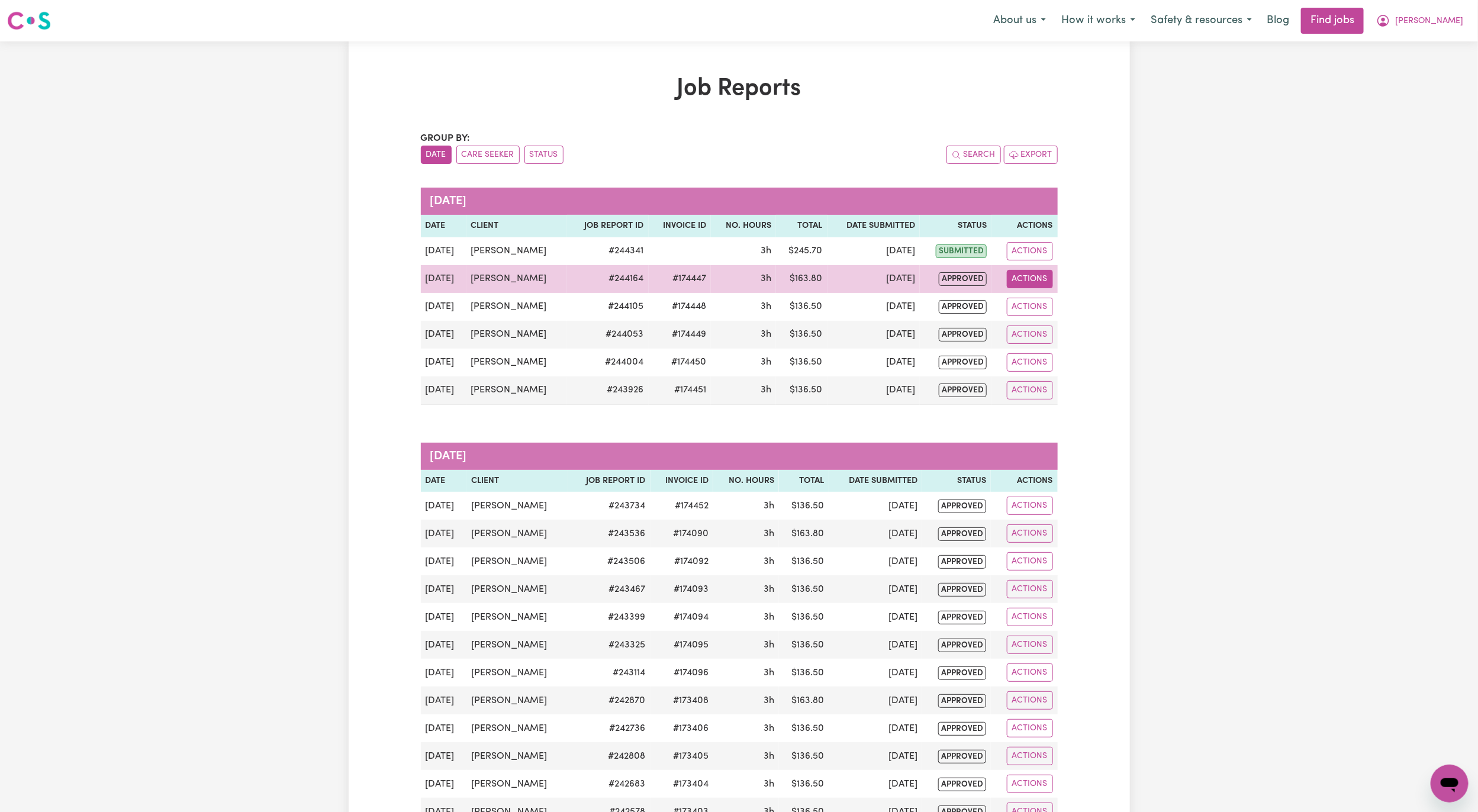
click at [1032, 286] on button "Actions" at bounding box center [1029, 279] width 46 height 19
click at [1048, 304] on link "View Job Report" at bounding box center [1058, 307] width 101 height 23
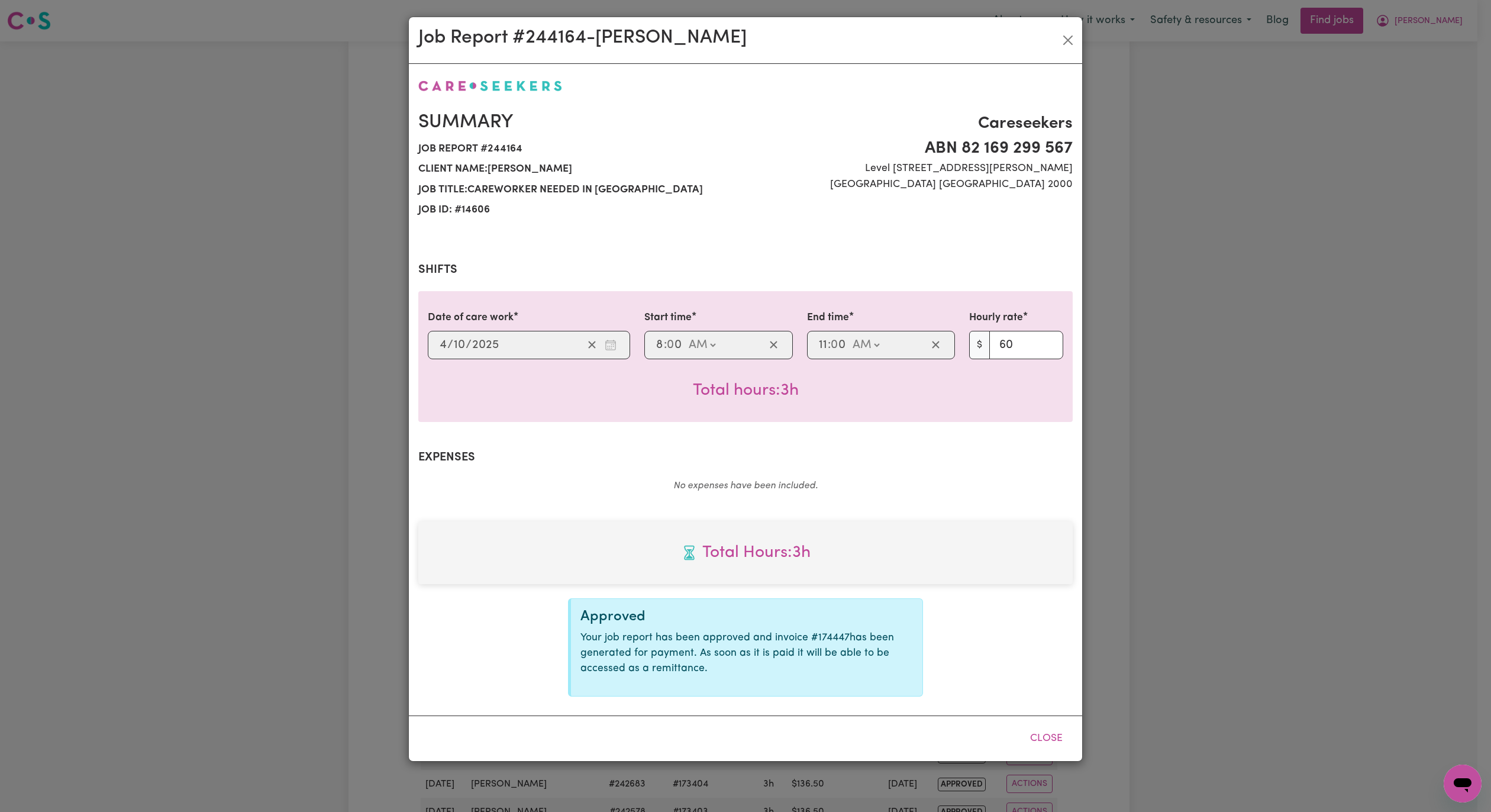
select select "60-[DATE]"
click at [1063, 44] on button "Close" at bounding box center [1068, 40] width 19 height 19
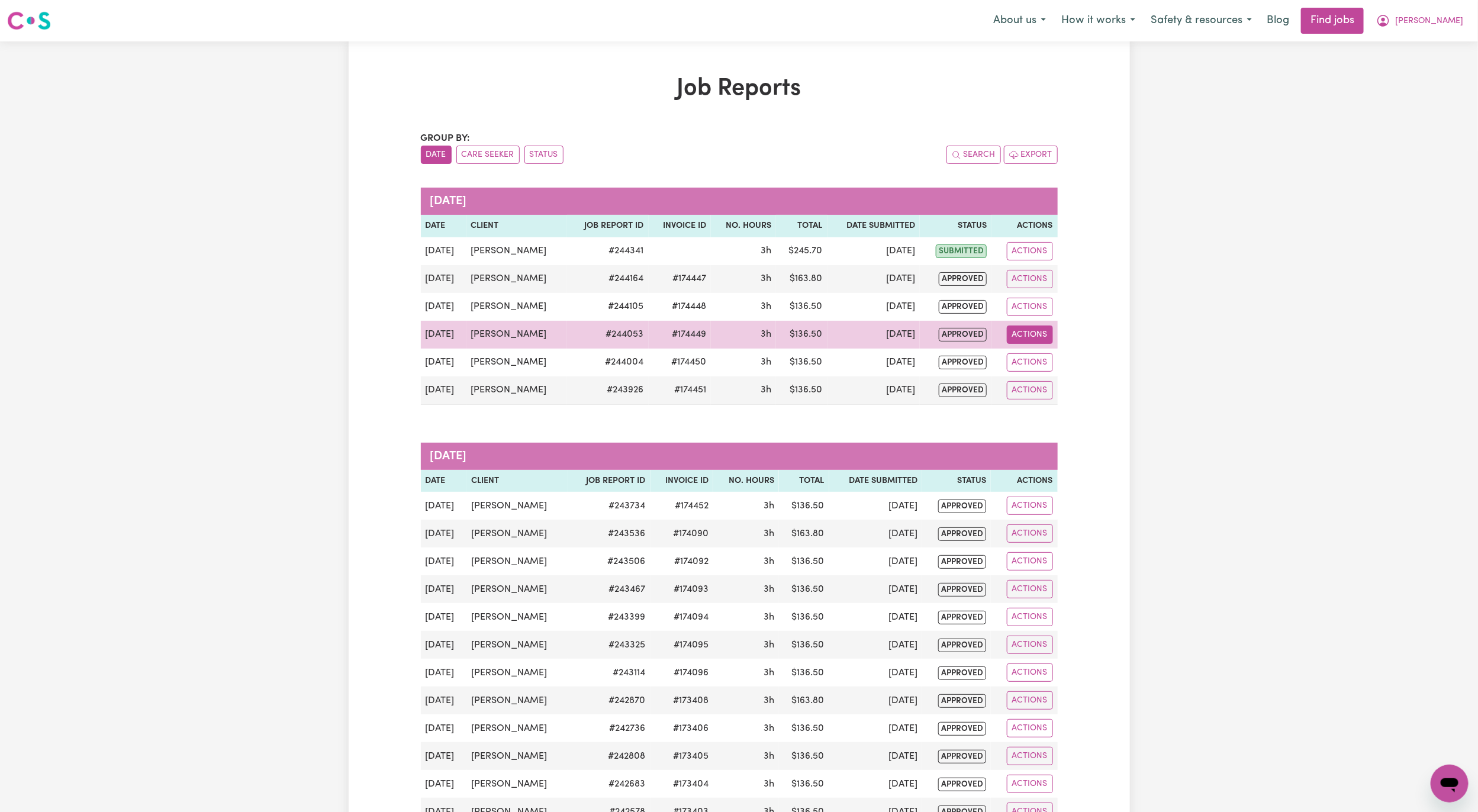
click at [1027, 342] on button "Actions" at bounding box center [1029, 335] width 46 height 19
click at [1048, 362] on link "View Job Report" at bounding box center [1058, 362] width 101 height 23
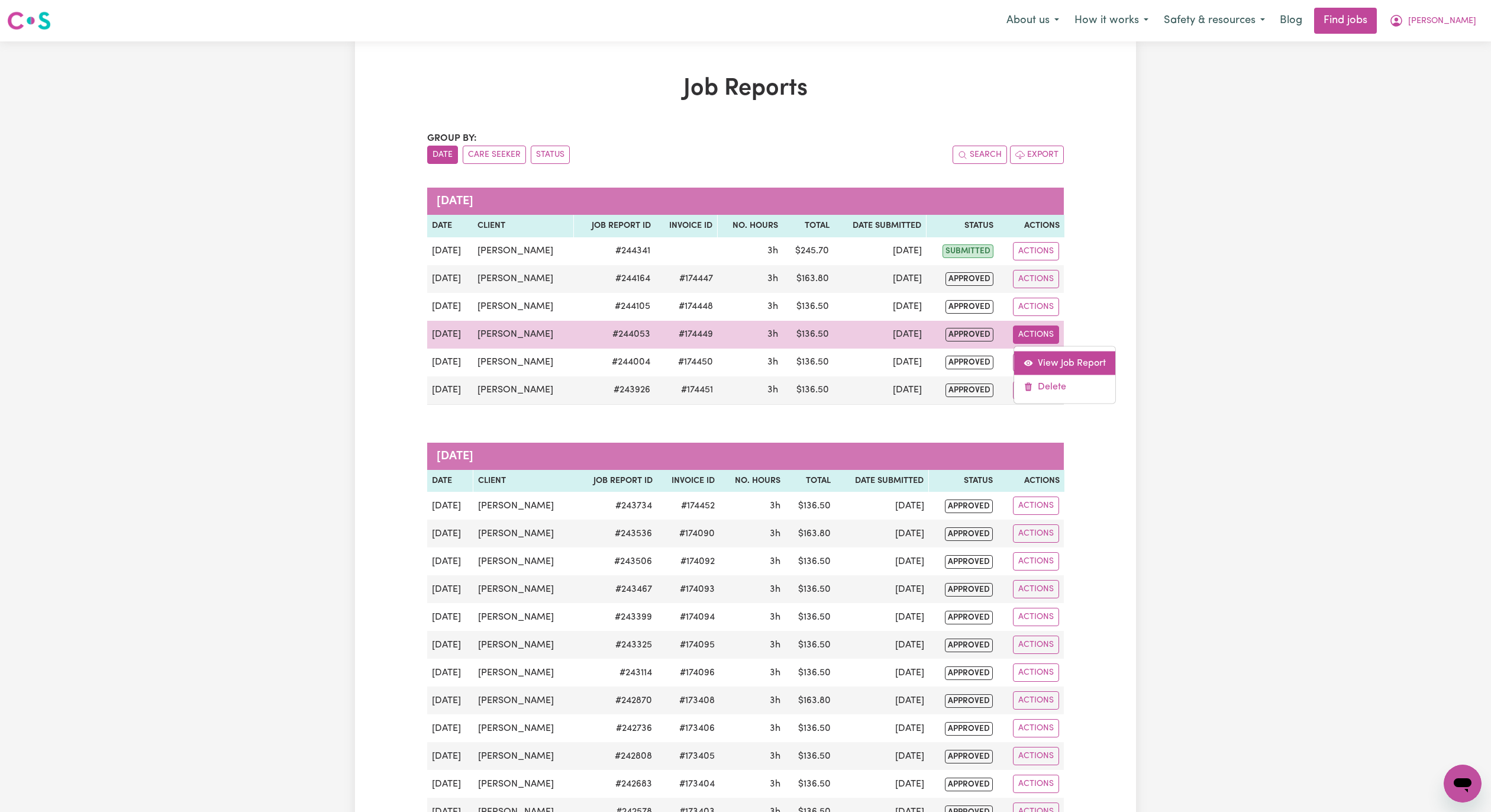
select select "50-Weekday"
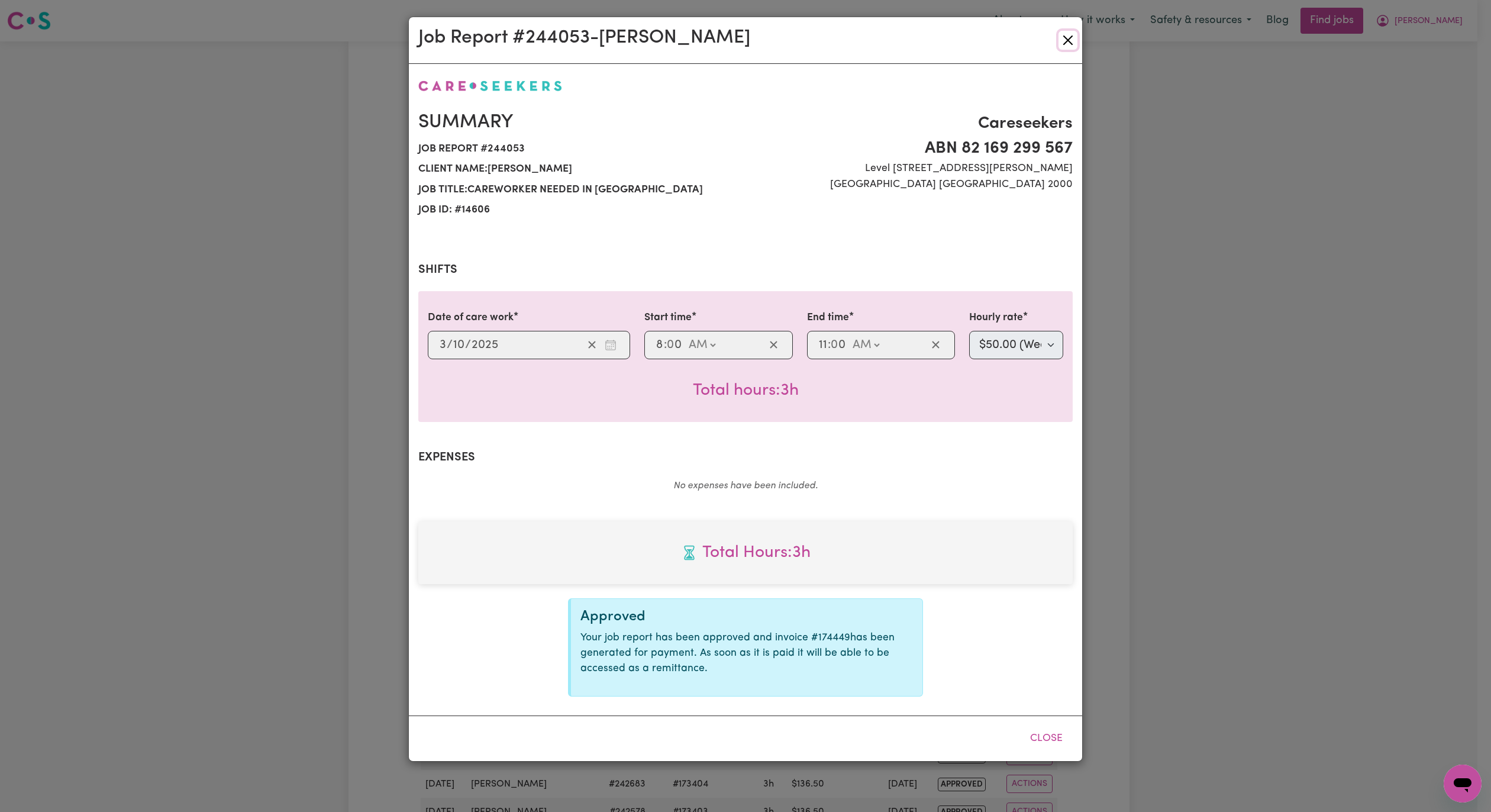
click at [1069, 39] on button "Close" at bounding box center [1068, 40] width 19 height 19
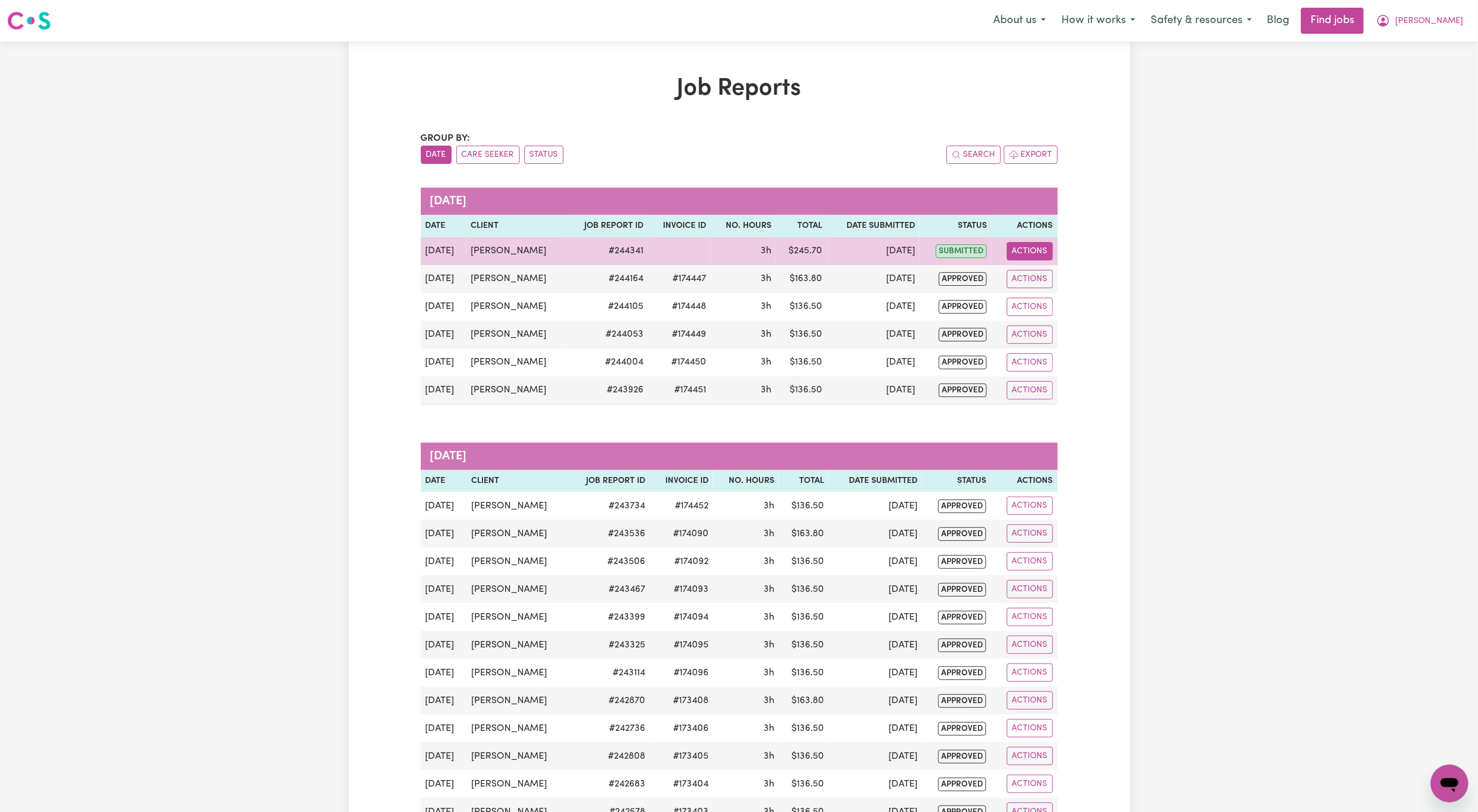
click at [1032, 254] on button "Actions" at bounding box center [1029, 251] width 46 height 19
click at [1032, 270] on link "View Job Report" at bounding box center [1058, 278] width 101 height 23
select select "pm"
select select "90-PublicHoliday"
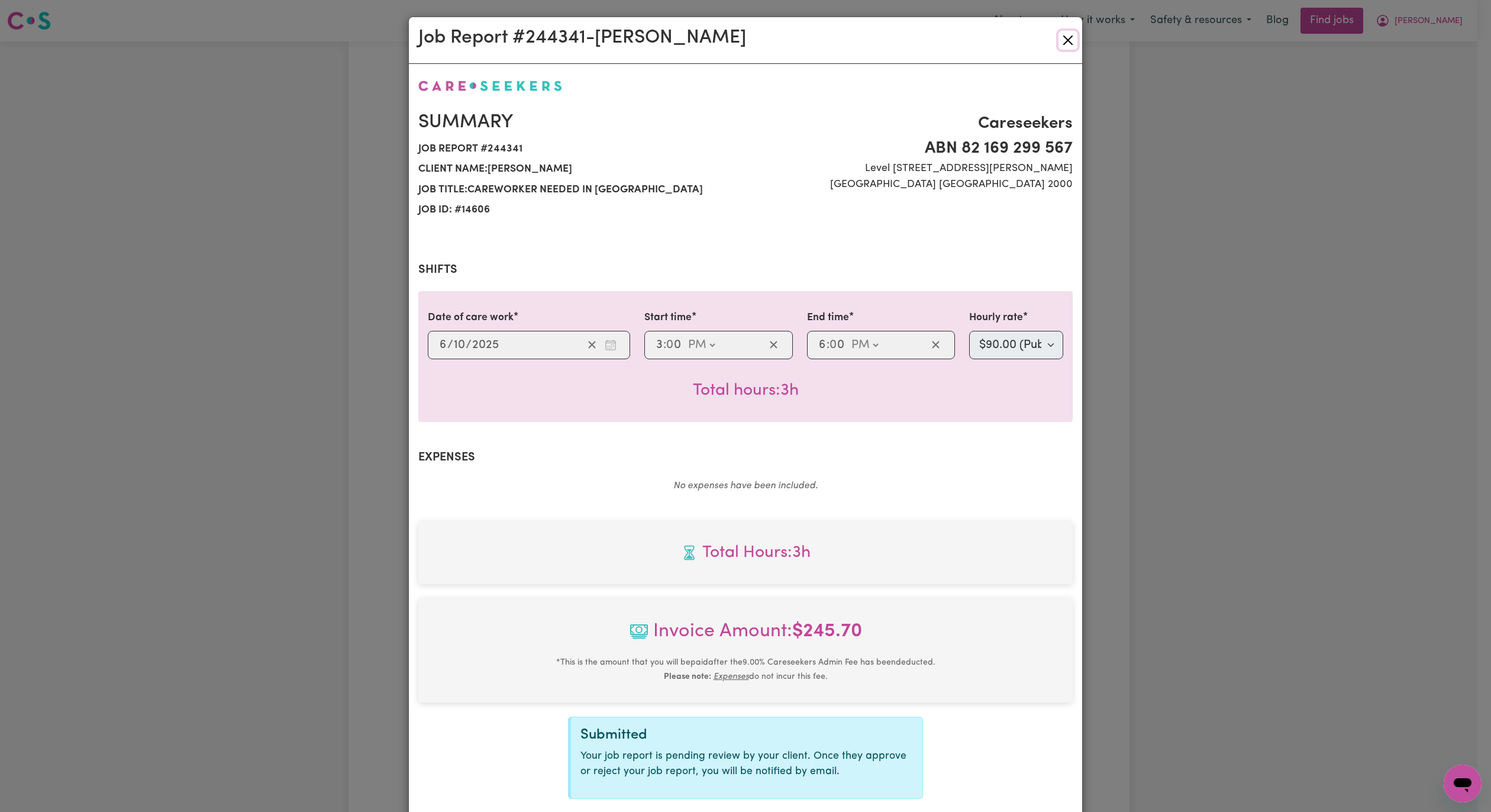
click at [1065, 48] on button "Close" at bounding box center [1068, 40] width 19 height 19
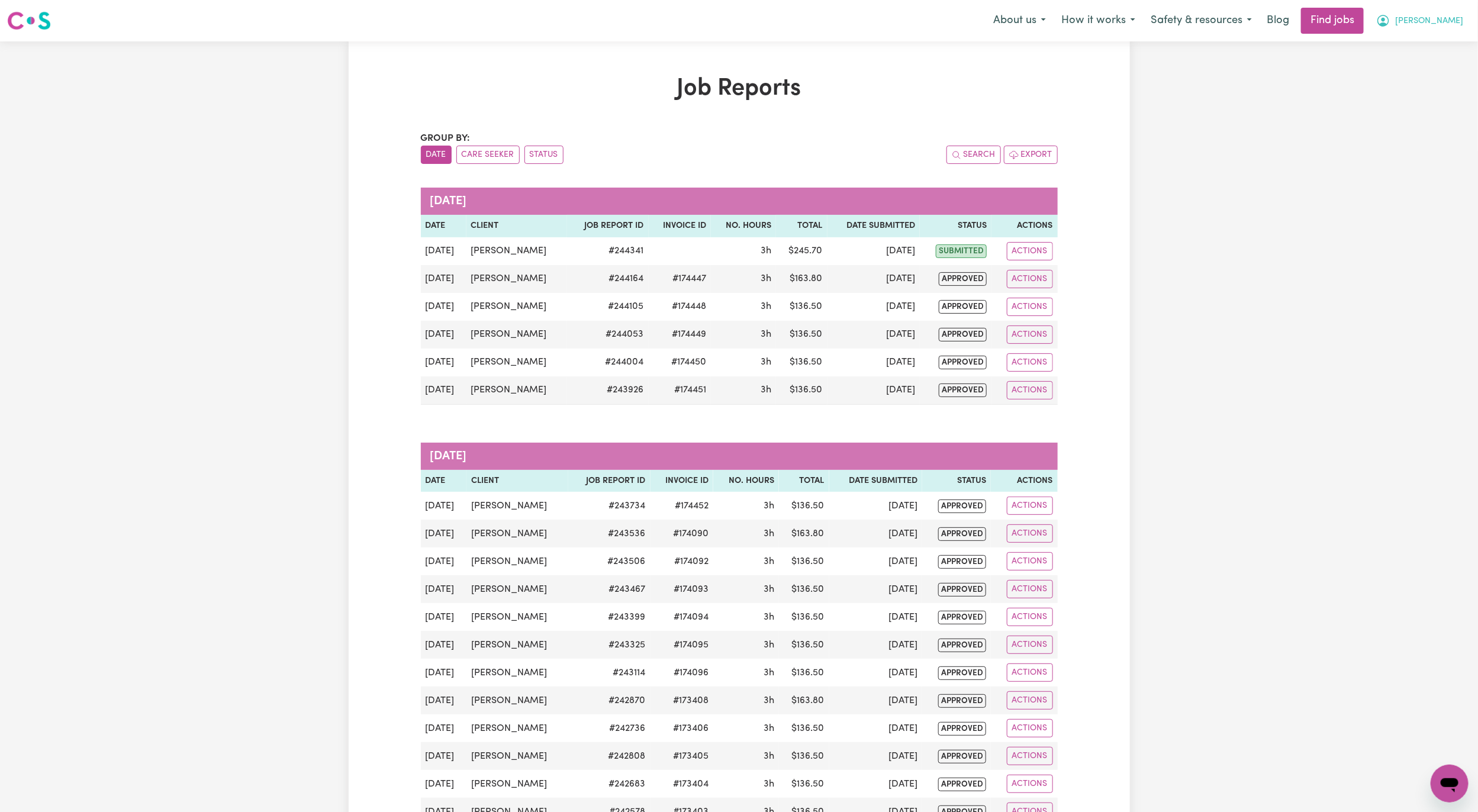
click at [1431, 23] on button "[PERSON_NAME]" at bounding box center [1419, 21] width 102 height 25
click at [1425, 53] on link "My Account" at bounding box center [1424, 46] width 94 height 23
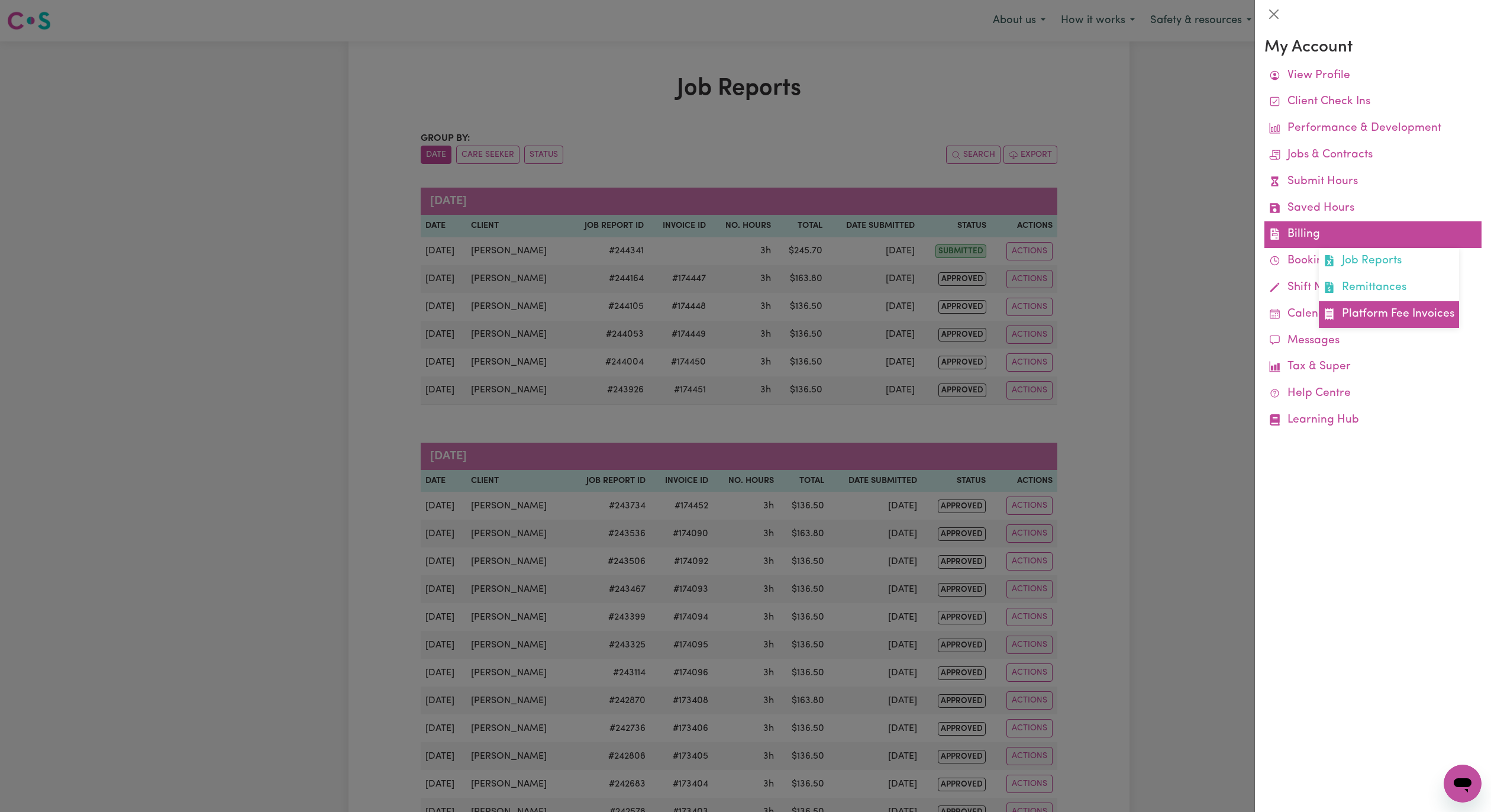
click at [1352, 313] on link "Platform Fee Invoices" at bounding box center [1389, 314] width 141 height 26
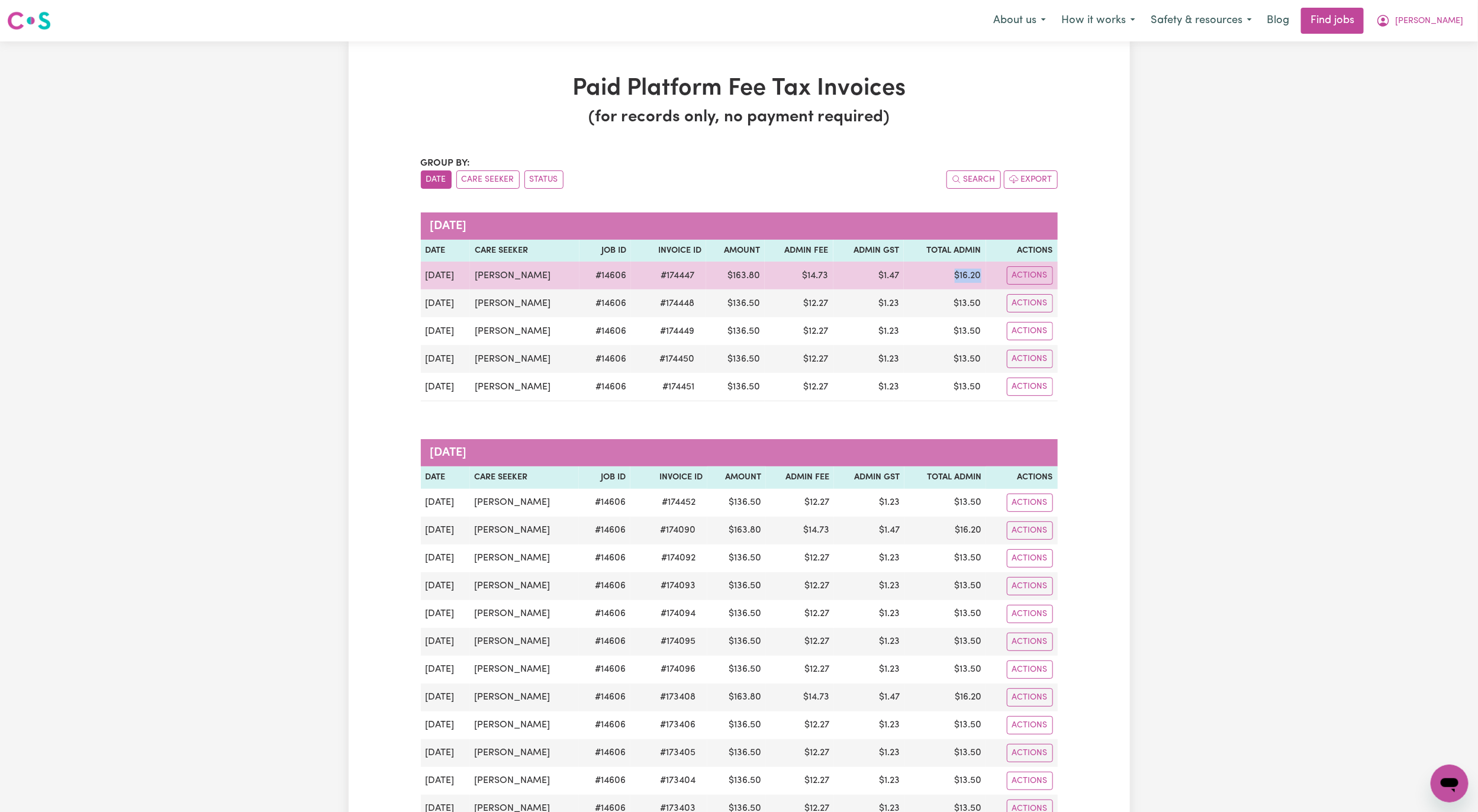
drag, startPoint x: 984, startPoint y: 279, endPoint x: 936, endPoint y: 278, distance: 48.0
click at [936, 278] on td "$ 16.20" at bounding box center [944, 276] width 83 height 28
click at [952, 267] on td "$ 16.20" at bounding box center [944, 276] width 83 height 28
drag, startPoint x: 986, startPoint y: 278, endPoint x: 931, endPoint y: 280, distance: 55.0
click at [931, 280] on tr "[DATE] [PERSON_NAME] # 14606 # 174447 $ 163.80 $ 14.73 $ 1.47 $ 16.20 Actions" at bounding box center [739, 276] width 637 height 28
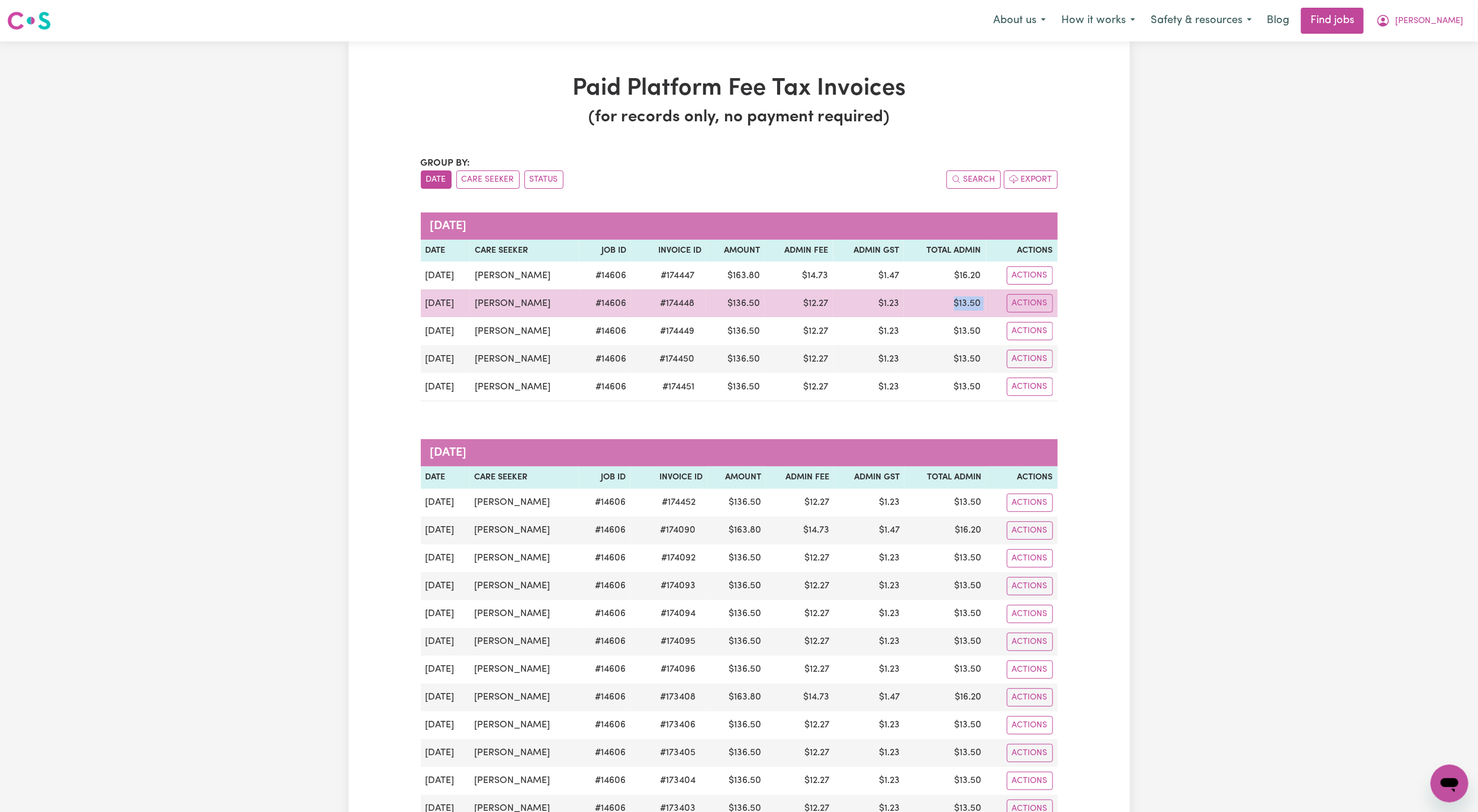
drag, startPoint x: 986, startPoint y: 316, endPoint x: 936, endPoint y: 316, distance: 50.0
click at [936, 316] on tr "[DATE] [PERSON_NAME] # 14606 # 174448 $ 136.50 $ 12.27 $ 1.23 $ 13.50 Actions" at bounding box center [739, 304] width 637 height 28
click at [936, 316] on td "$ 13.50" at bounding box center [944, 304] width 83 height 28
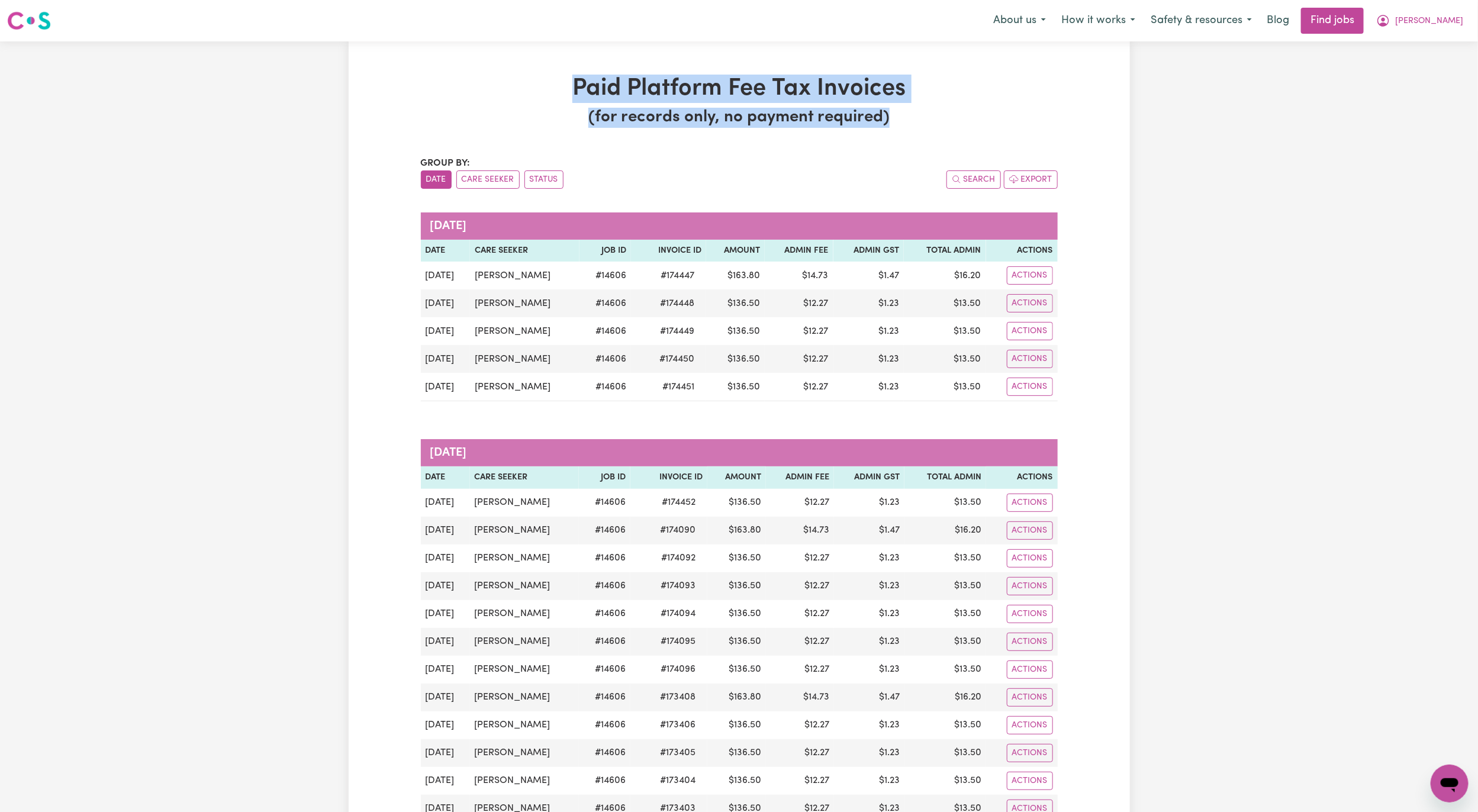
drag, startPoint x: 568, startPoint y: 73, endPoint x: 1028, endPoint y: 121, distance: 462.5
click at [1028, 121] on h3 "(for records only, no payment required)" at bounding box center [739, 117] width 637 height 20
drag, startPoint x: 1028, startPoint y: 121, endPoint x: 526, endPoint y: 71, distance: 504.5
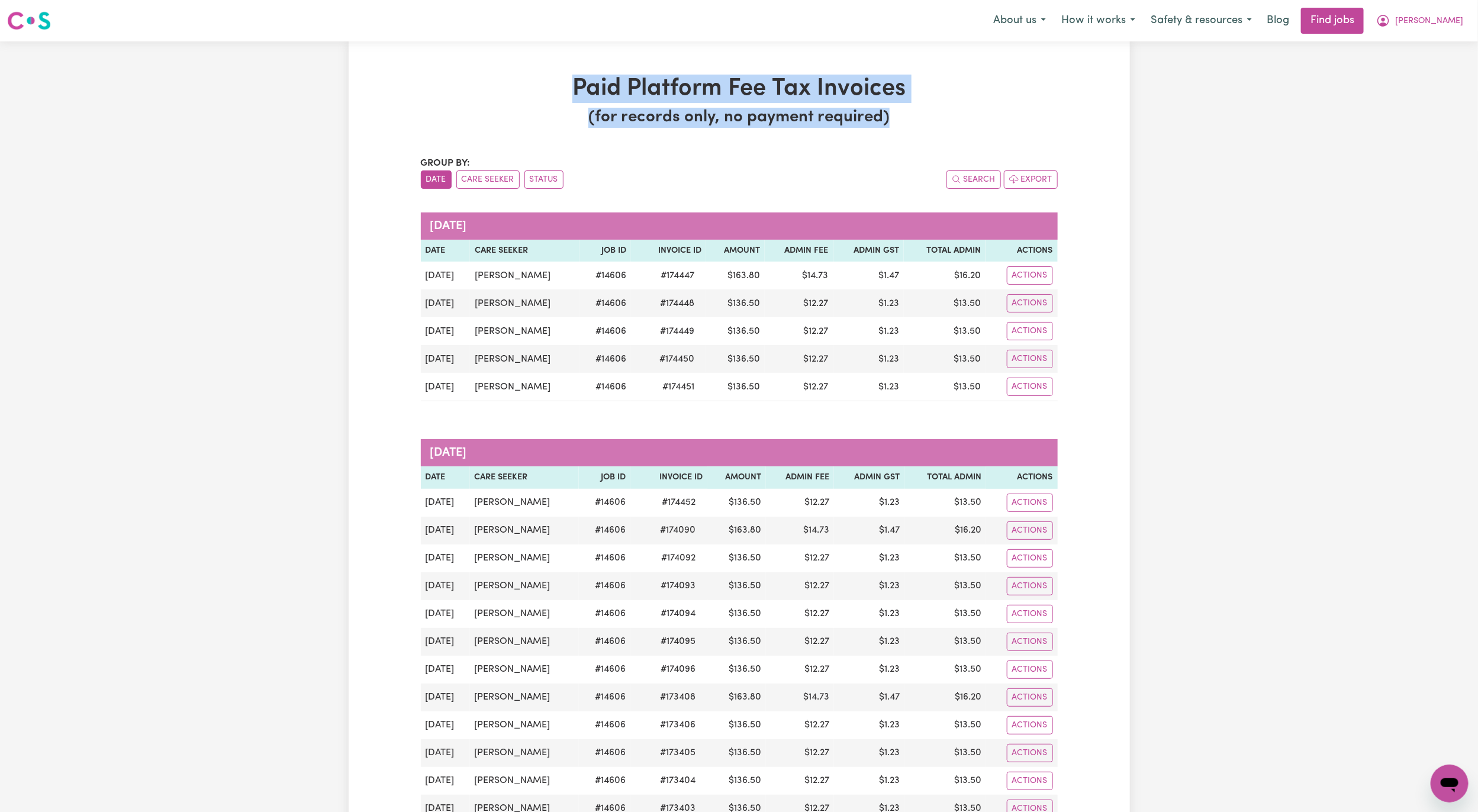
click at [538, 78] on h1 "Paid Platform Fee Tax Invoices" at bounding box center [739, 89] width 637 height 28
drag, startPoint x: 538, startPoint y: 78, endPoint x: 930, endPoint y: 121, distance: 394.4
click at [930, 121] on h3 "(for records only, no payment required)" at bounding box center [739, 117] width 637 height 20
drag, startPoint x: 930, startPoint y: 121, endPoint x: 507, endPoint y: 89, distance: 424.2
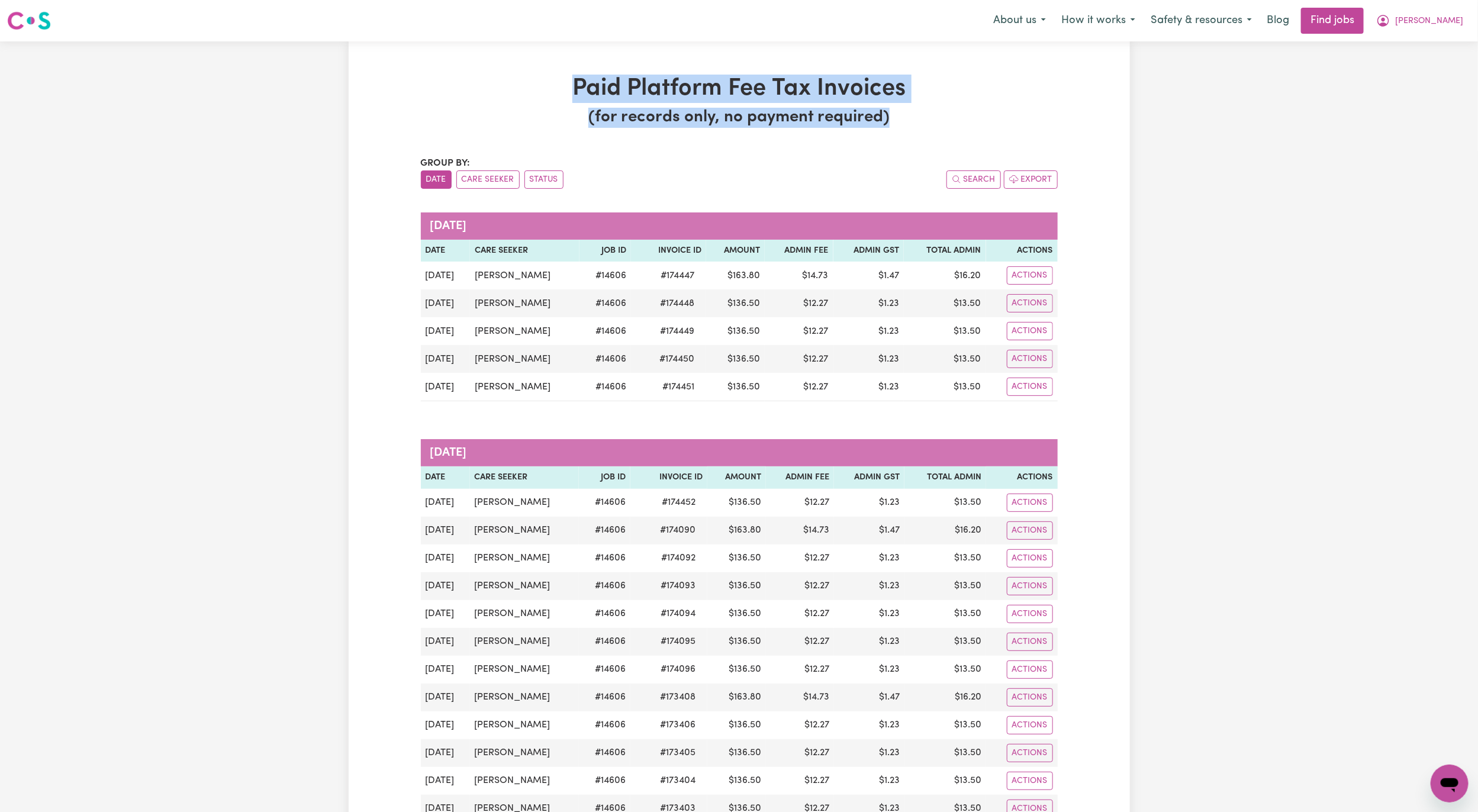
click at [519, 85] on h1 "Paid Platform Fee Tax Invoices" at bounding box center [739, 89] width 637 height 28
drag, startPoint x: 519, startPoint y: 85, endPoint x: 914, endPoint y: 150, distance: 400.3
click at [912, 118] on h3 "(for records only, no payment required)" at bounding box center [739, 117] width 637 height 20
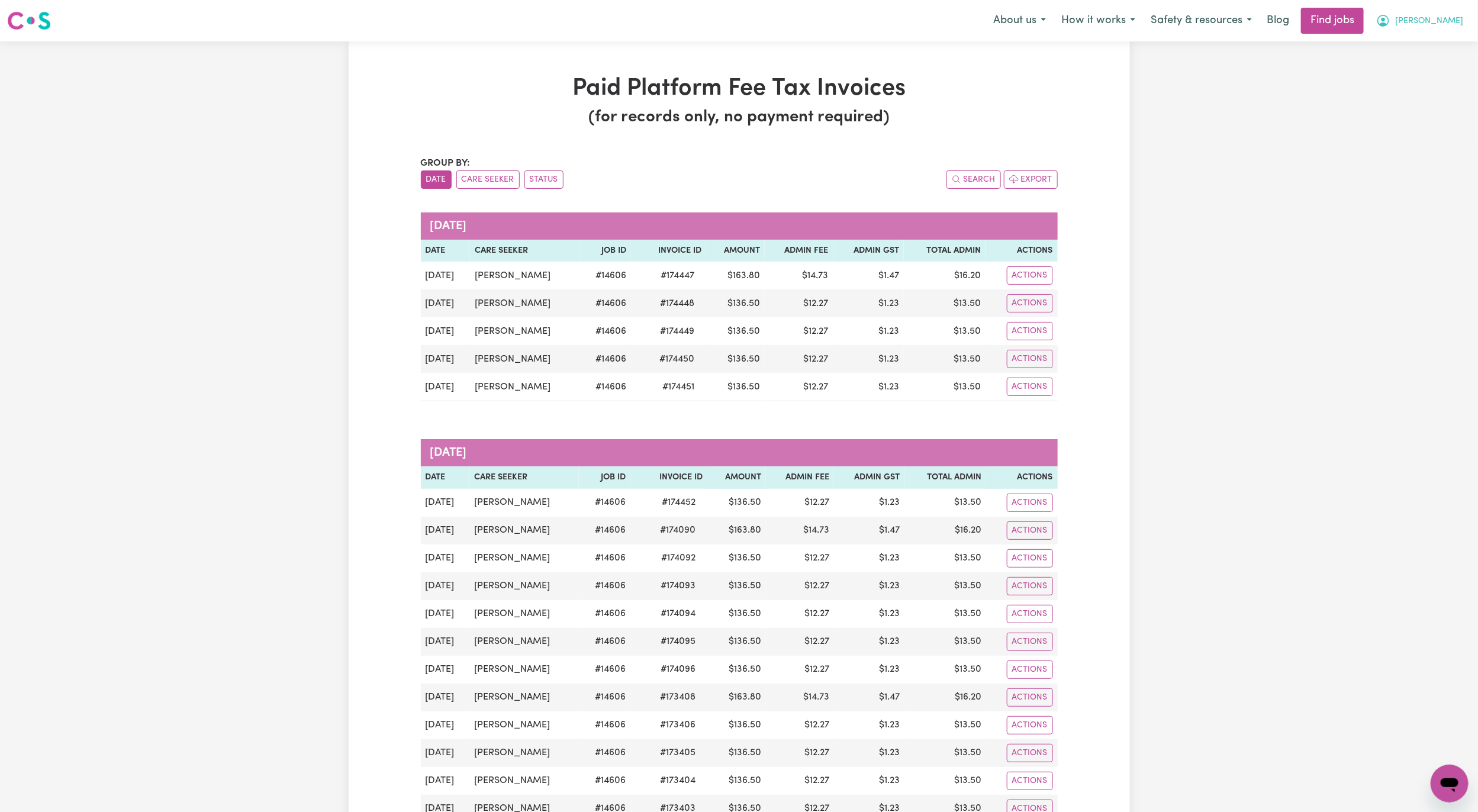
click at [1433, 28] on button "[PERSON_NAME]" at bounding box center [1419, 21] width 102 height 25
click at [1413, 49] on link "My Account" at bounding box center [1424, 46] width 94 height 23
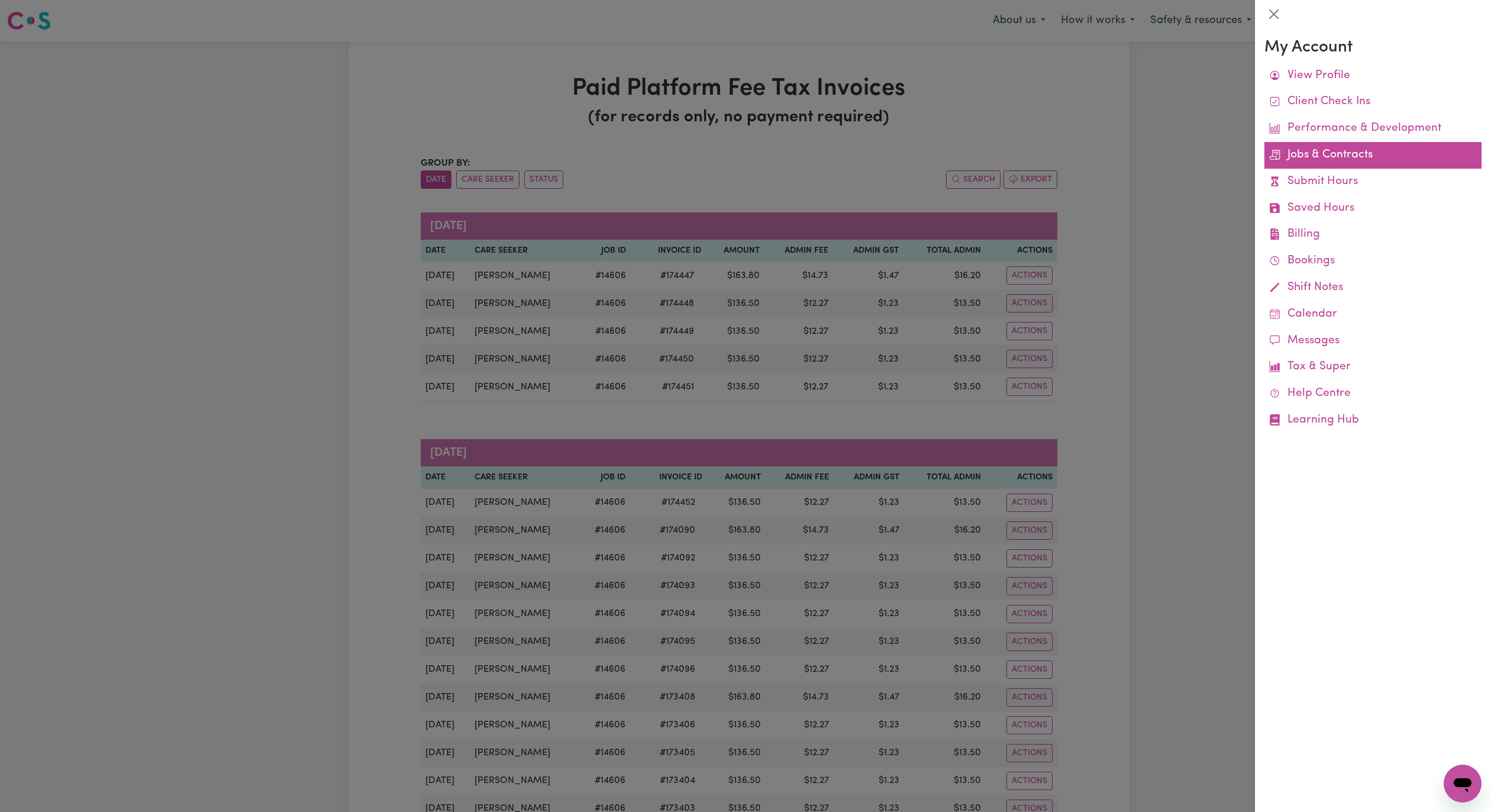
click at [1335, 157] on link "Jobs & Contracts" at bounding box center [1373, 155] width 218 height 26
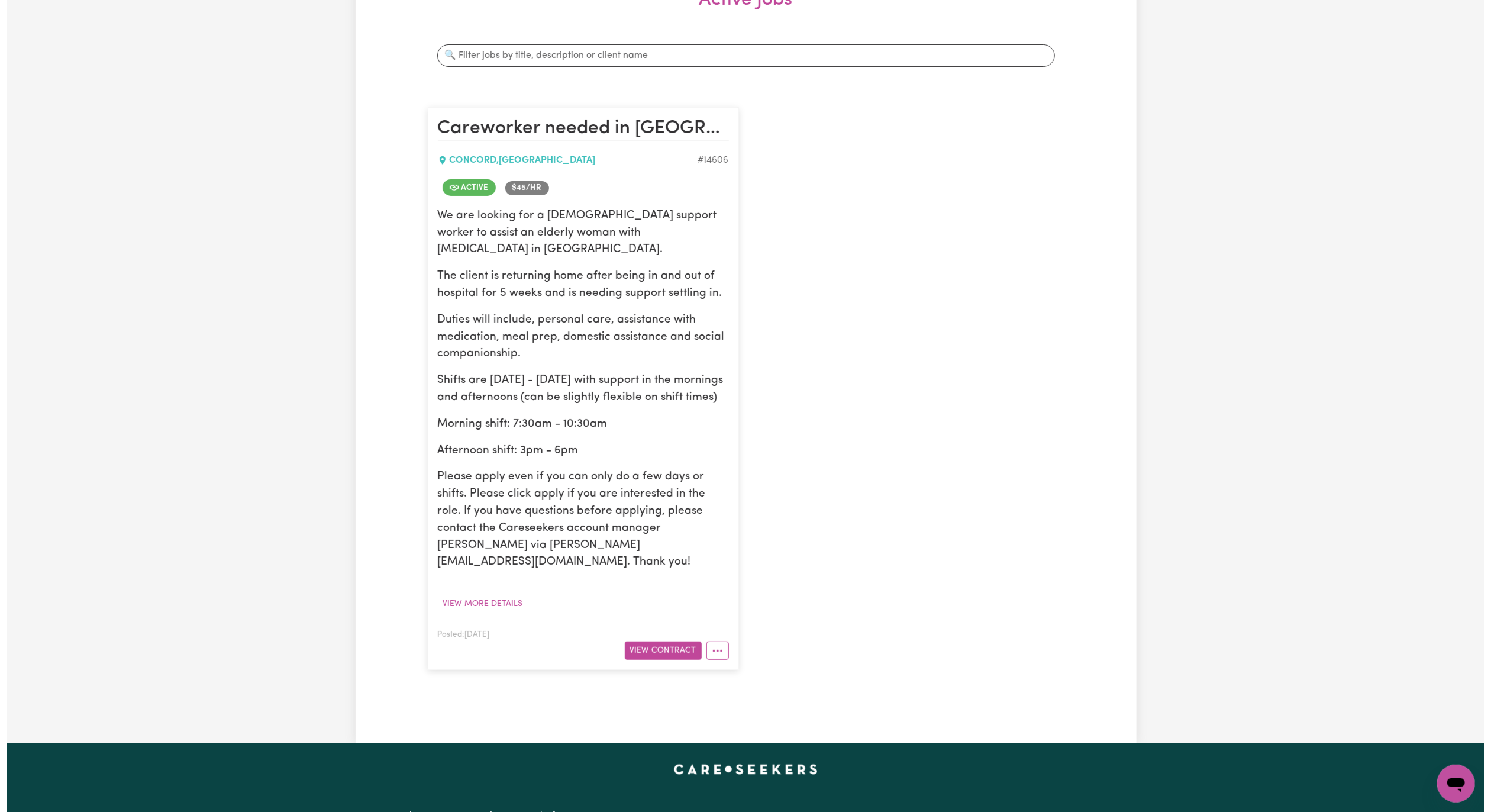
scroll to position [266, 0]
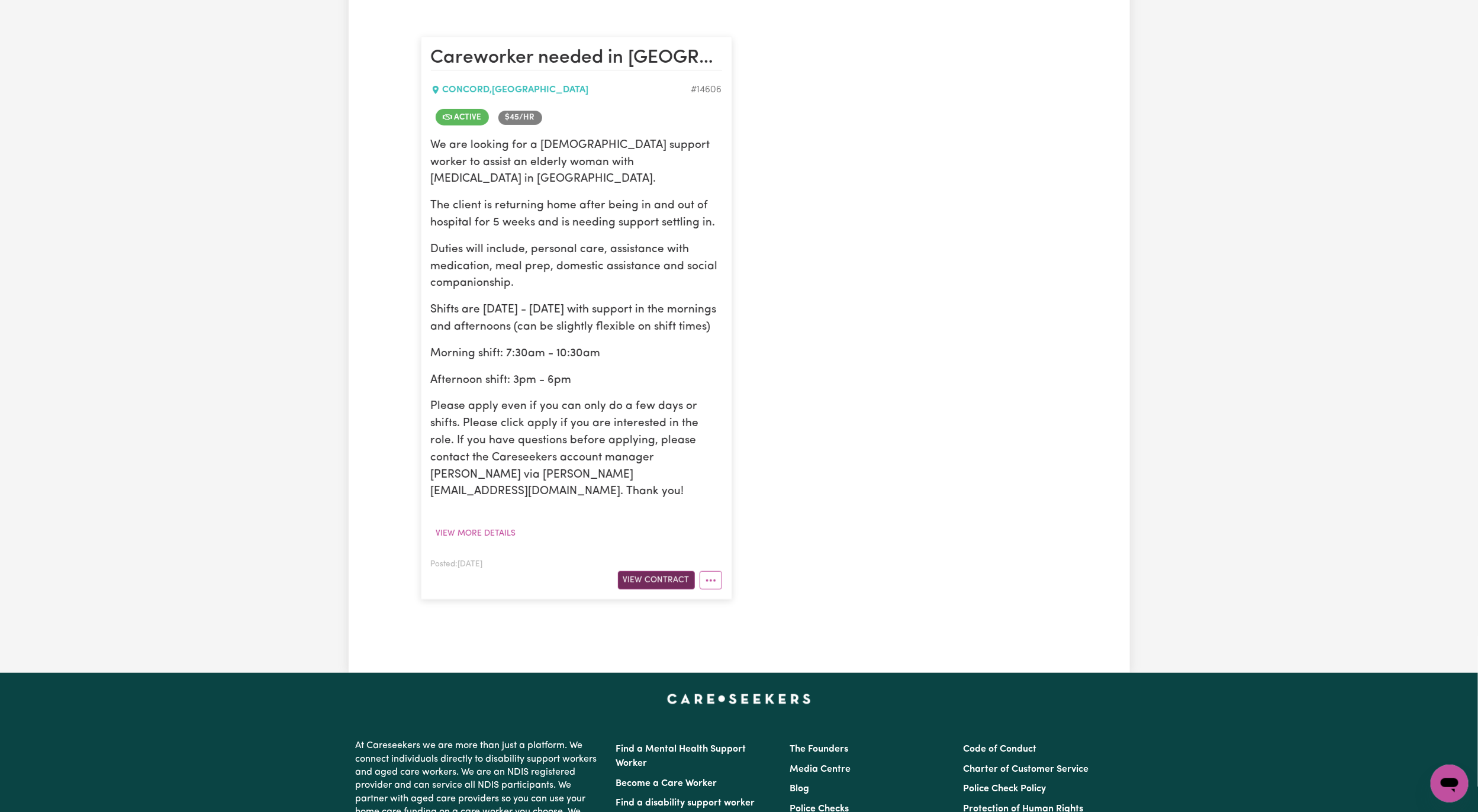
click at [658, 571] on button "View Contract" at bounding box center [656, 580] width 77 height 19
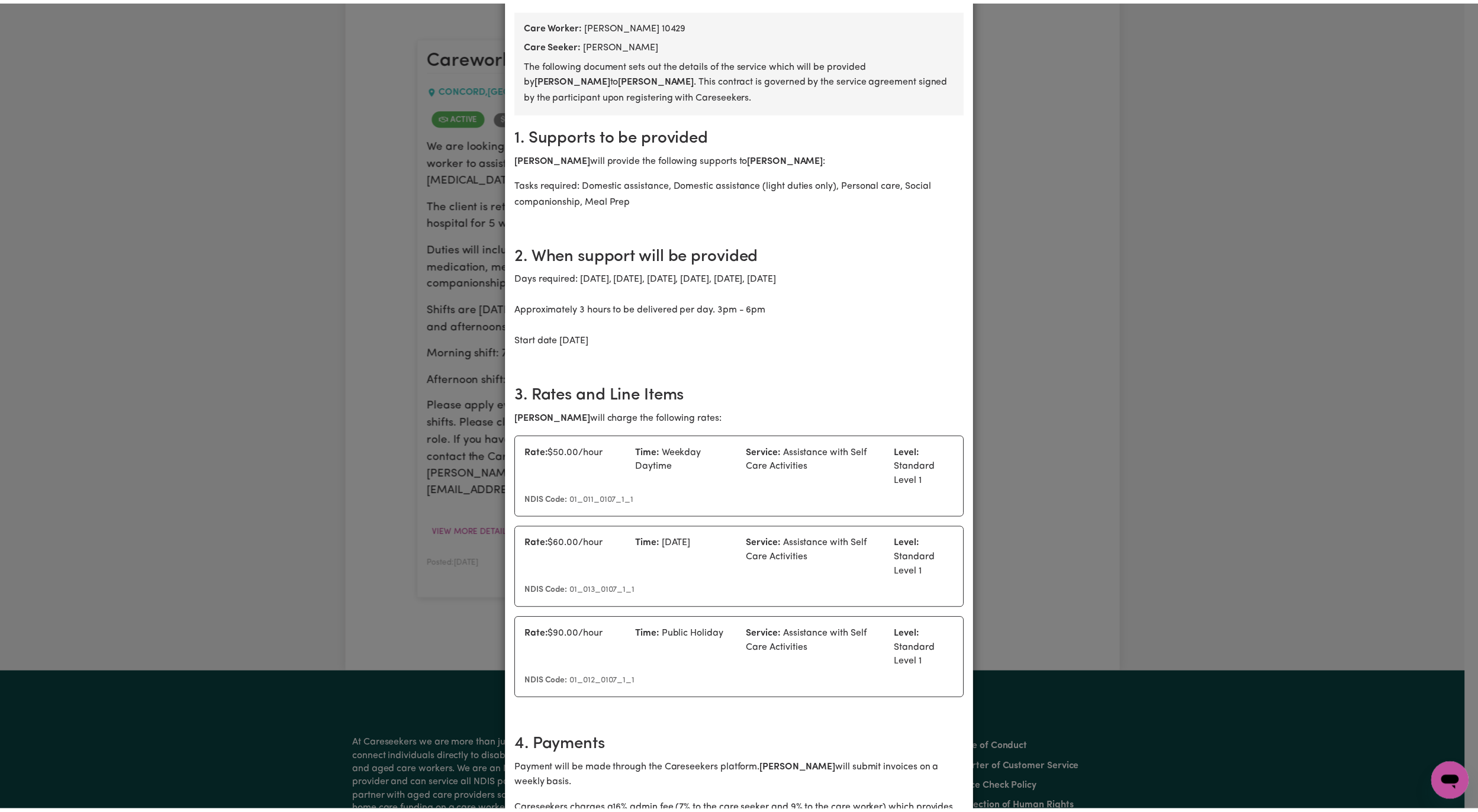
scroll to position [0, 0]
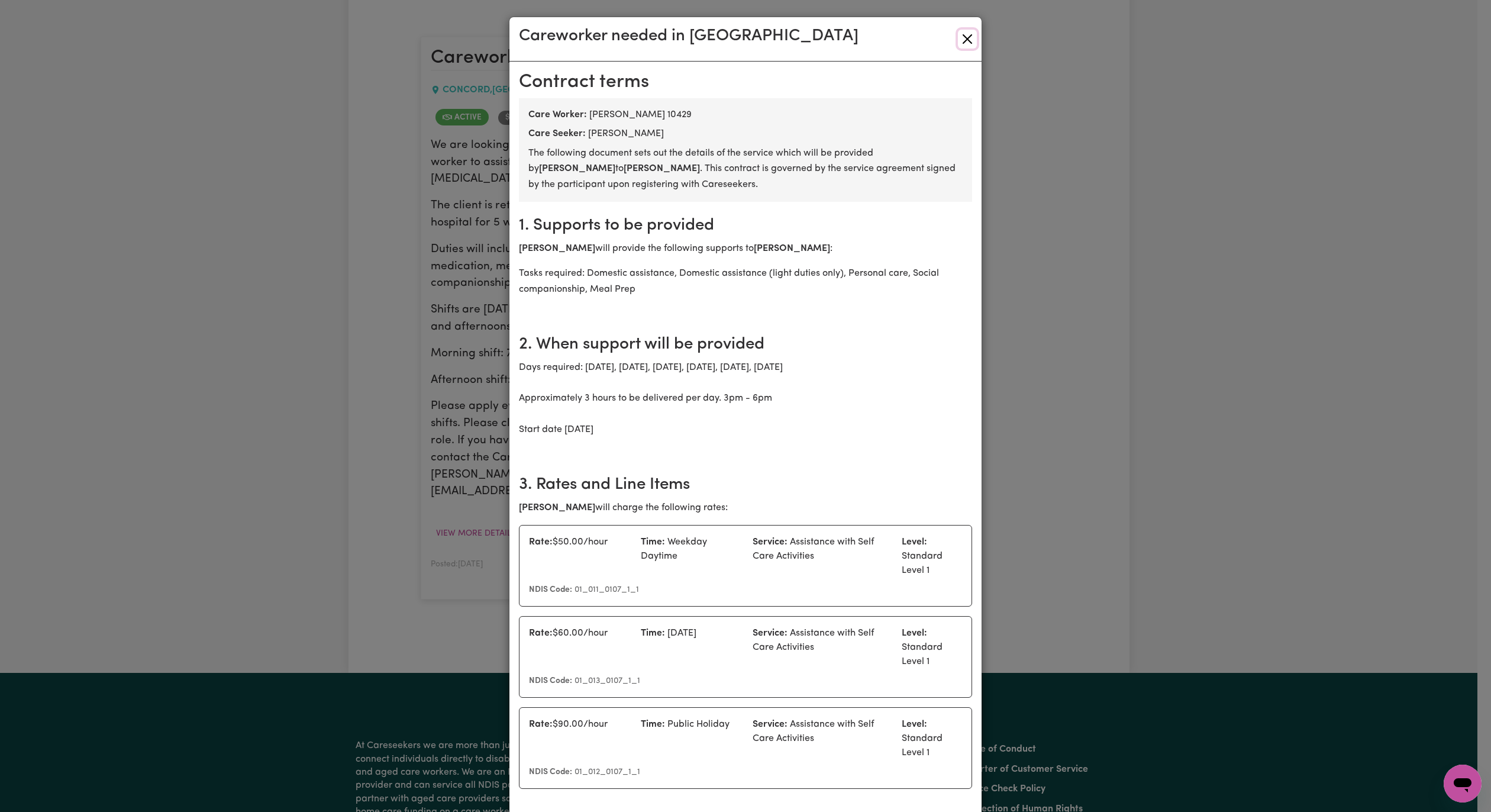
click at [958, 34] on button "Close" at bounding box center [968, 39] width 19 height 19
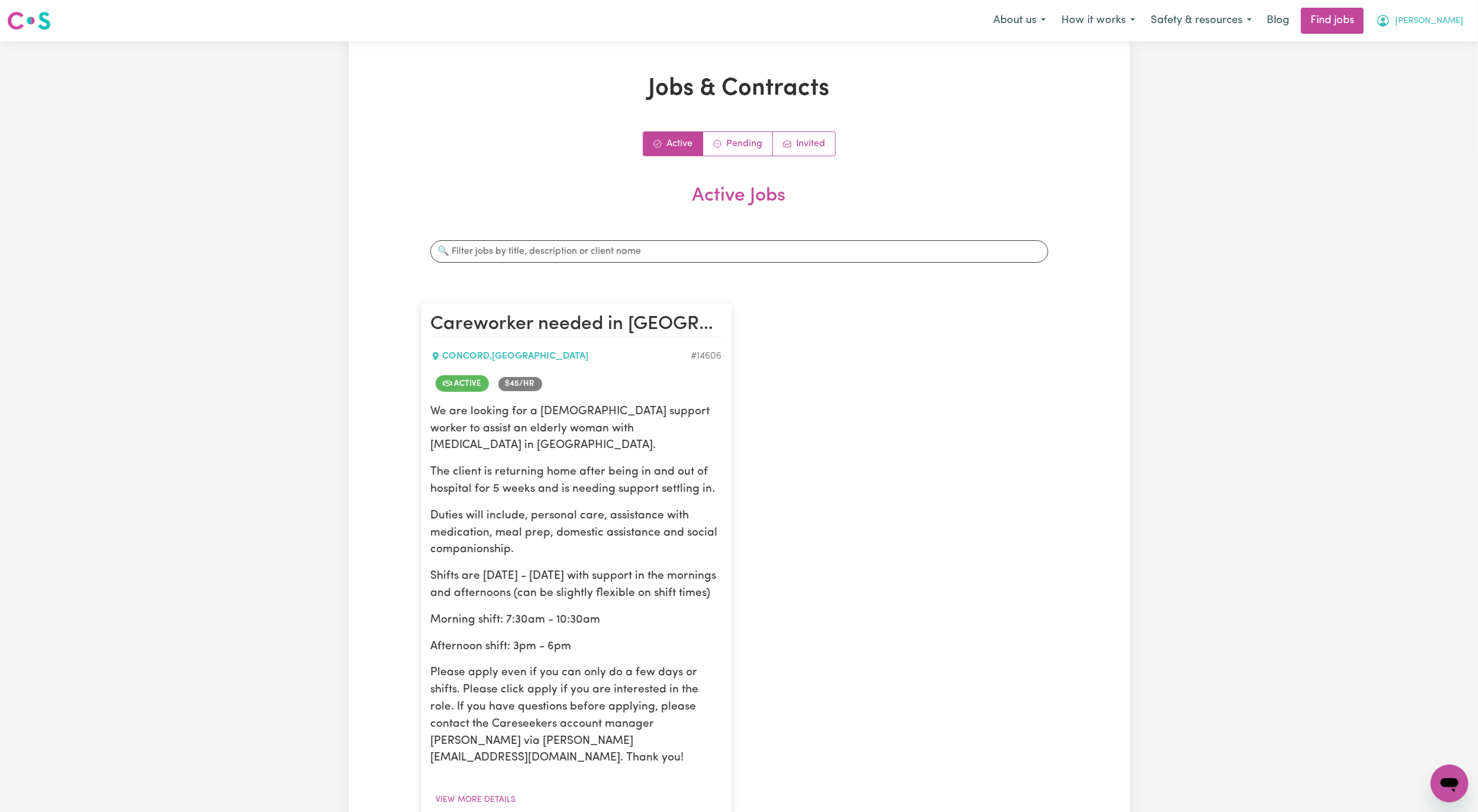
click at [1455, 25] on span "[PERSON_NAME]" at bounding box center [1428, 22] width 68 height 13
click at [1419, 39] on link "My Account" at bounding box center [1424, 46] width 94 height 23
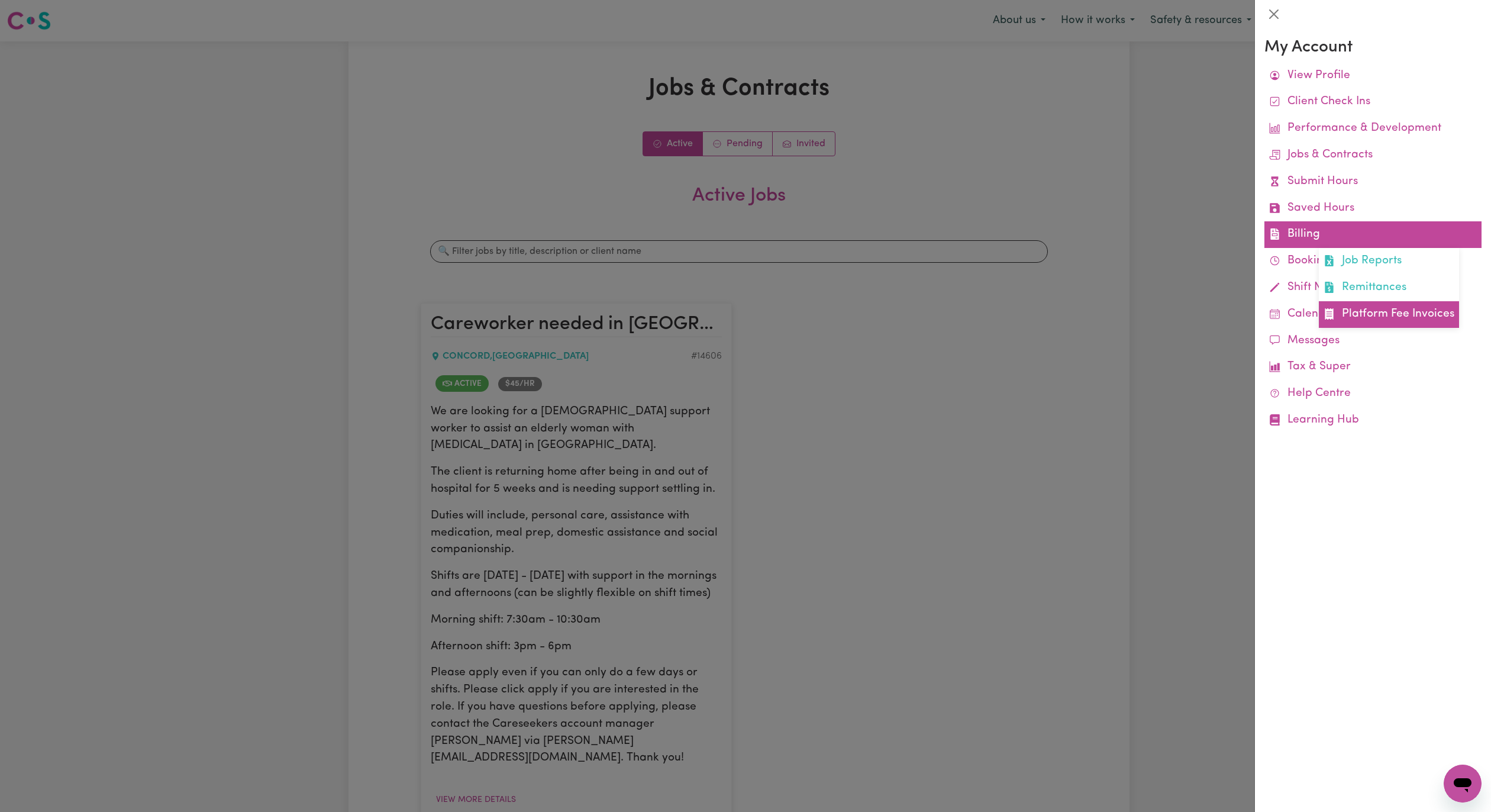
click at [1349, 307] on link "Platform Fee Invoices" at bounding box center [1389, 314] width 141 height 26
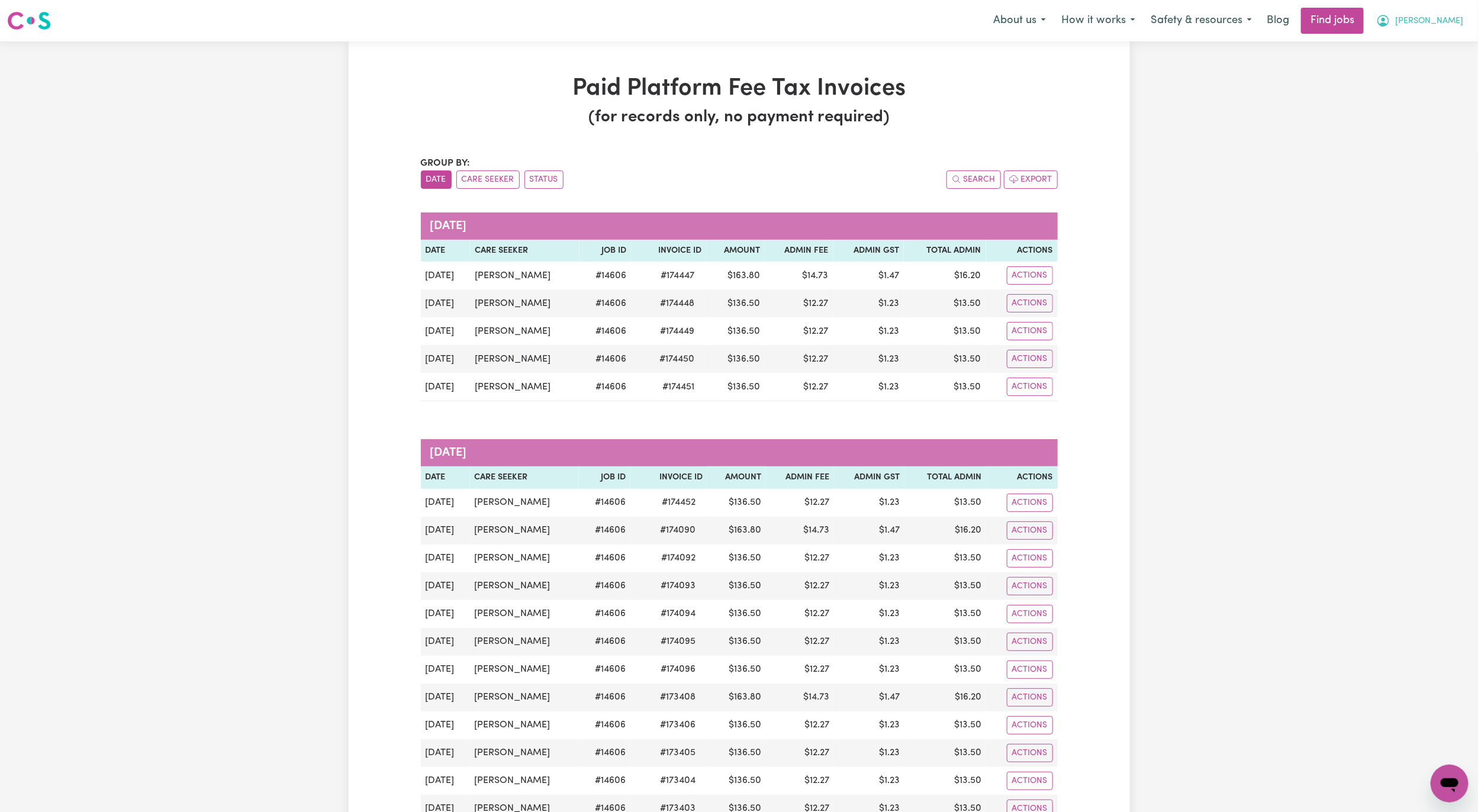
click at [1440, 14] on button "[PERSON_NAME]" at bounding box center [1419, 21] width 102 height 25
click at [1410, 81] on link "Logout" at bounding box center [1424, 91] width 94 height 23
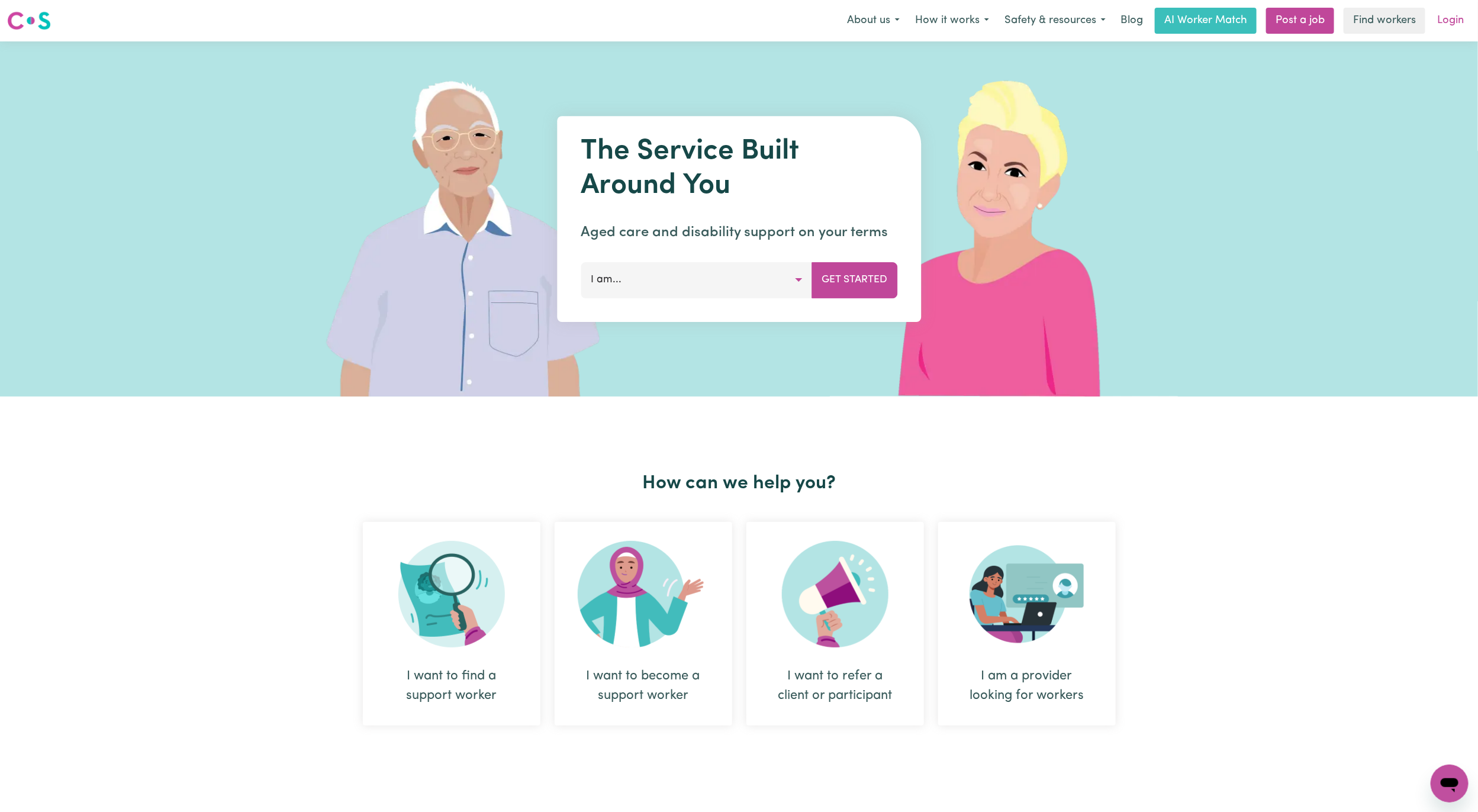
click at [1445, 19] on link "Login" at bounding box center [1450, 21] width 41 height 26
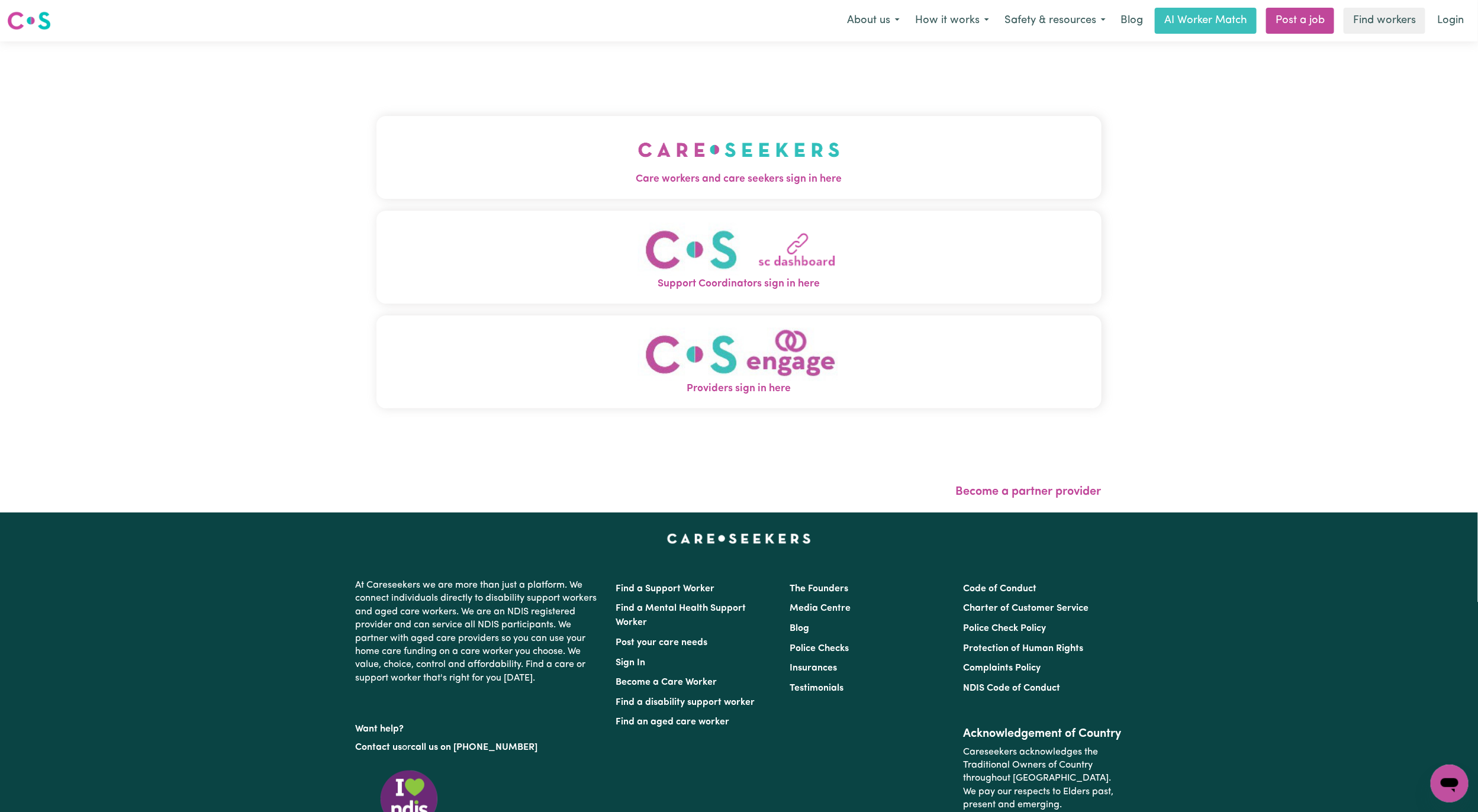
drag, startPoint x: 281, startPoint y: 113, endPoint x: 290, endPoint y: 125, distance: 15.0
click at [376, 115] on div "Care workers and care seekers sign in here Support Coordinators sign in here Pr…" at bounding box center [738, 267] width 725 height 406
click at [384, 184] on span "Care workers and care seekers sign in here" at bounding box center [738, 179] width 725 height 15
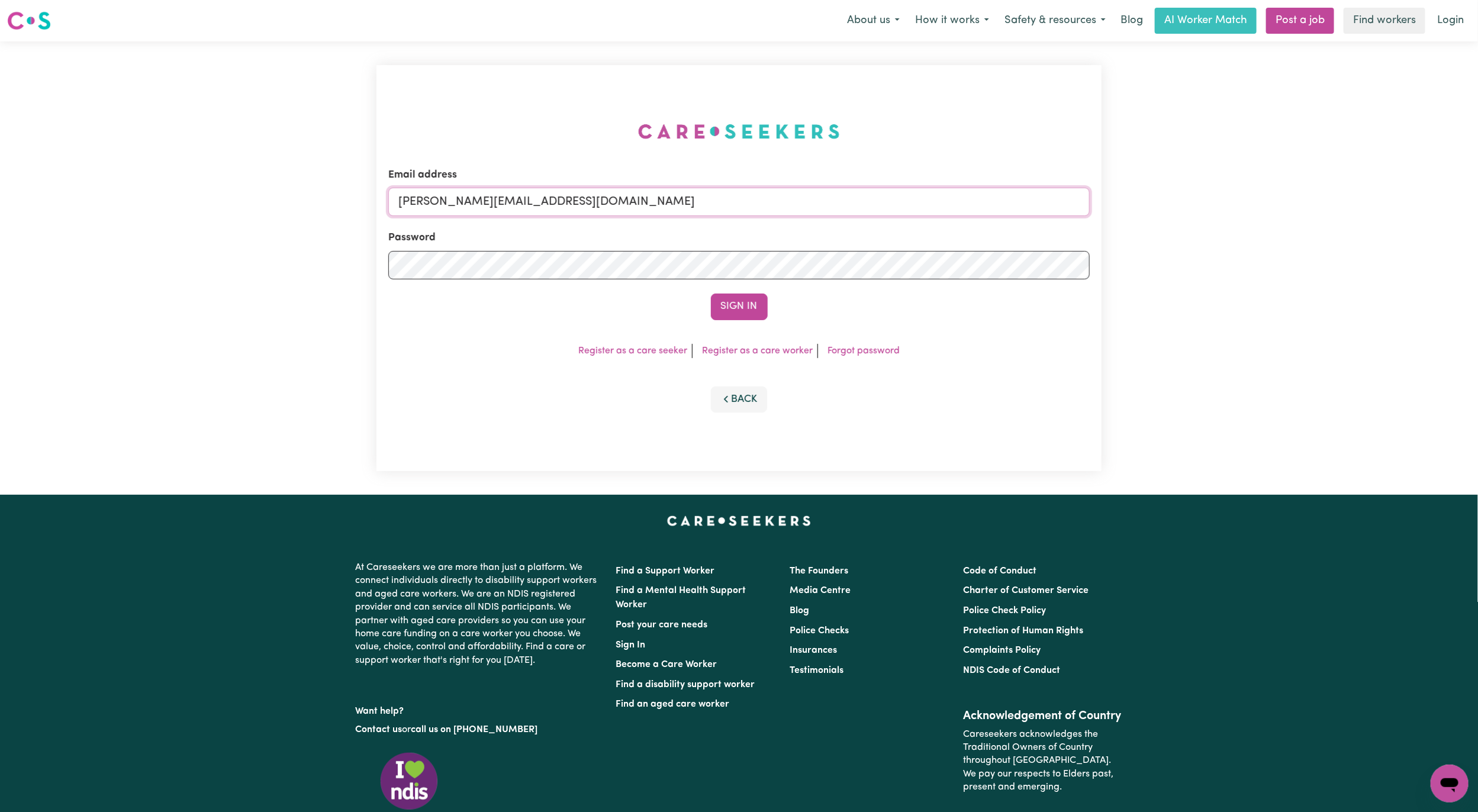
click at [449, 207] on input "[PERSON_NAME][EMAIL_ADDRESS][DOMAIN_NAME]" at bounding box center [739, 202] width 701 height 28
drag, startPoint x: 463, startPoint y: 201, endPoint x: 762, endPoint y: 226, distance: 300.0
click at [762, 226] on form "Email address [EMAIL_ADDRESS][PERSON_NAME][DOMAIN_NAME] Password Sign In" at bounding box center [739, 244] width 701 height 153
type input "superuser~[EMAIL_ADDRESS][DOMAIN_NAME]"
click at [744, 300] on button "Sign In" at bounding box center [739, 307] width 57 height 26
